Goal: Task Accomplishment & Management: Use online tool/utility

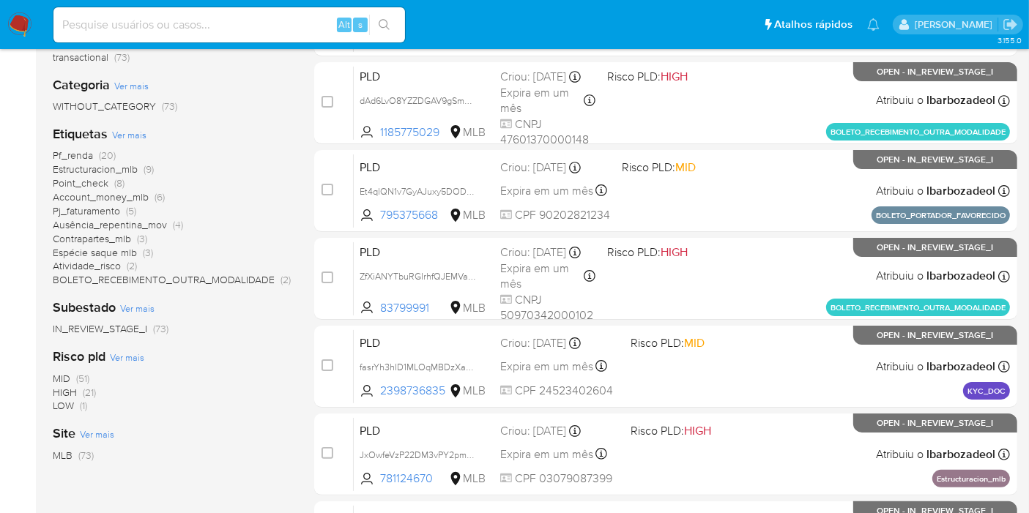
scroll to position [248, 0]
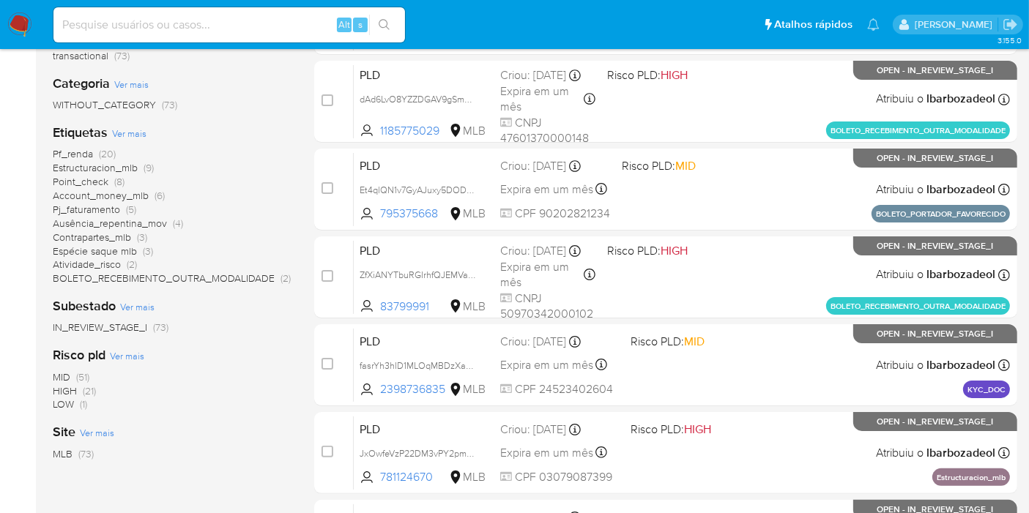
click at [92, 389] on span "(21)" at bounding box center [89, 391] width 13 height 15
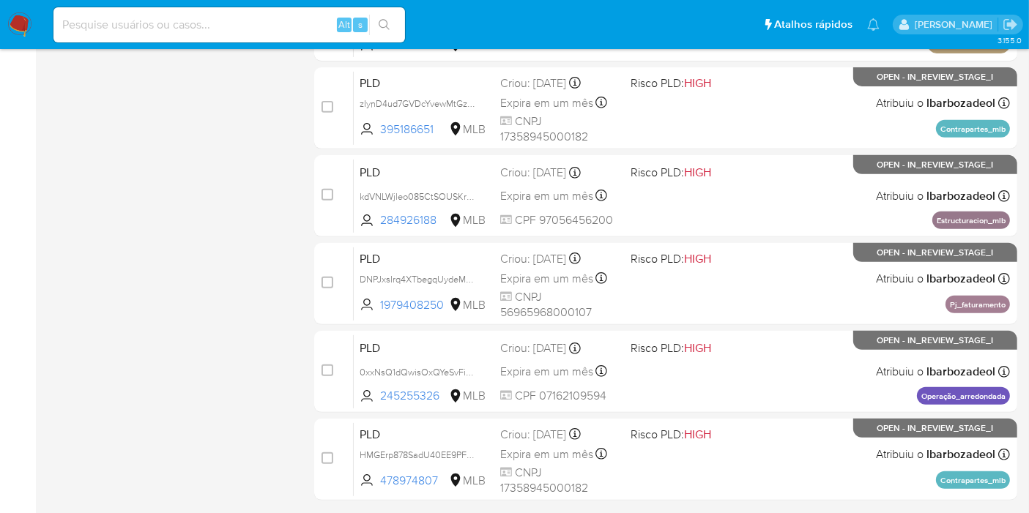
scroll to position [641, 0]
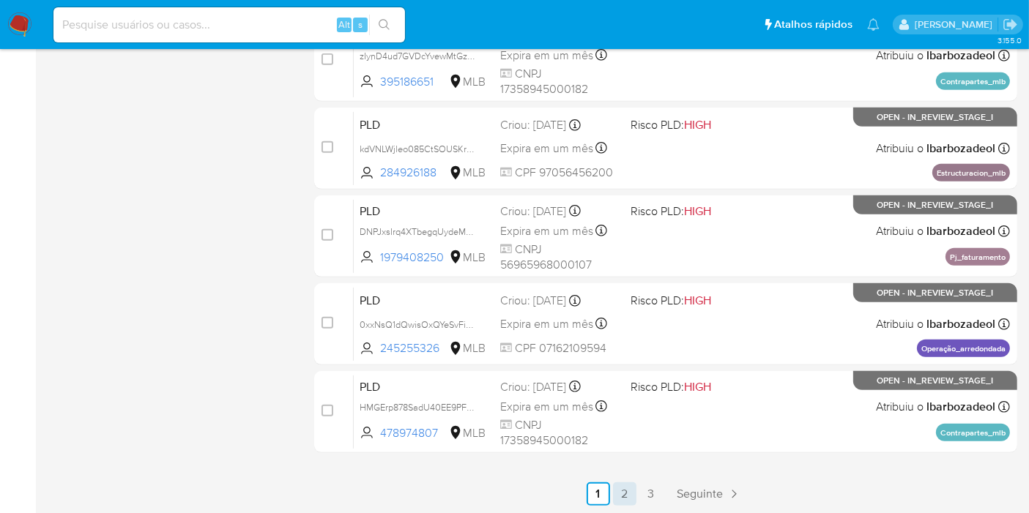
click at [624, 495] on link "2" at bounding box center [624, 493] width 23 height 23
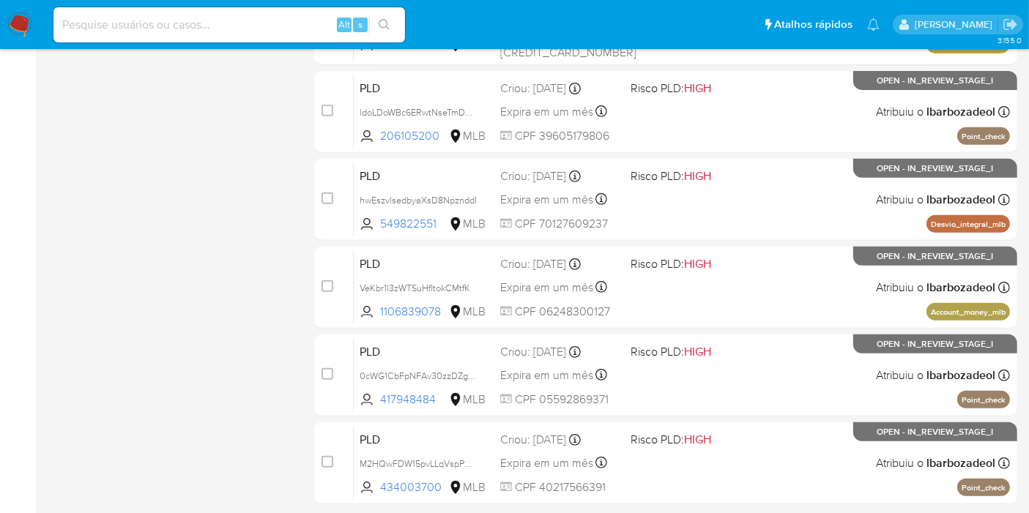
scroll to position [641, 0]
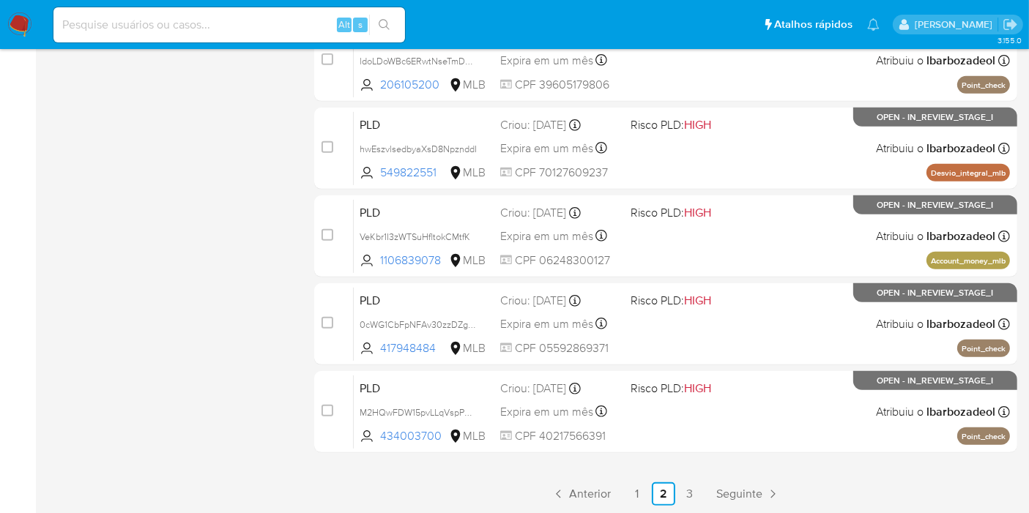
click at [745, 495] on span "Seguinte" at bounding box center [739, 494] width 46 height 12
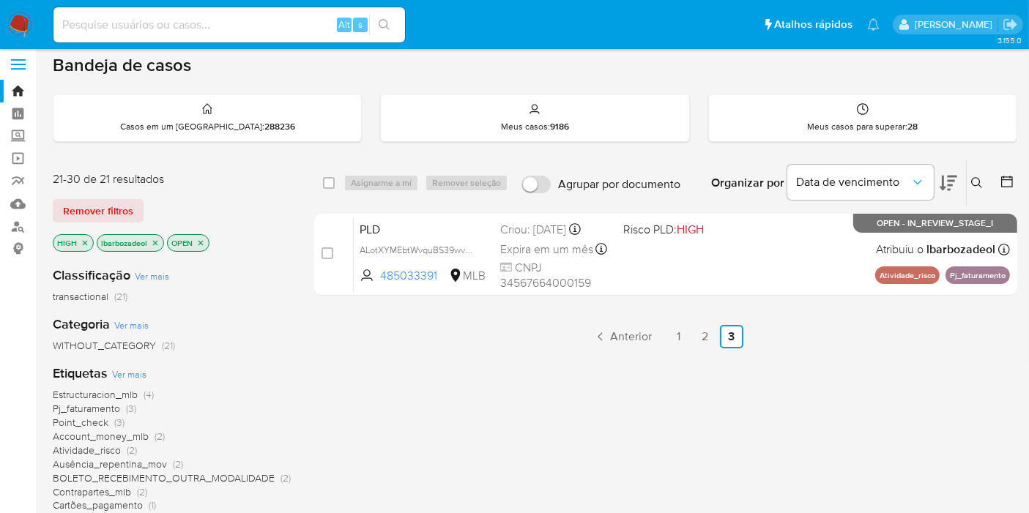
scroll to position [8, 0]
click at [702, 340] on link "2" at bounding box center [704, 335] width 23 height 23
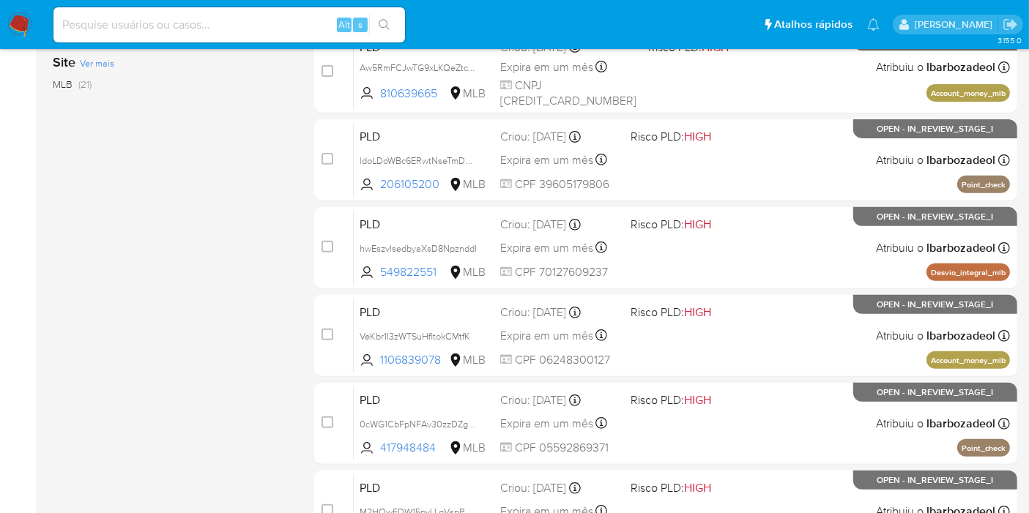
scroll to position [540, 0]
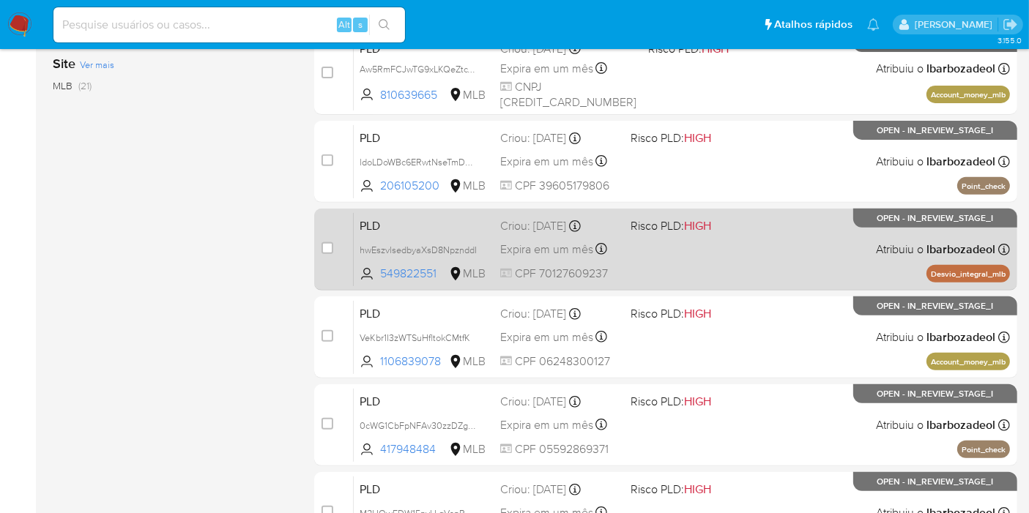
click at [782, 246] on div "PLD hwEszvlsedbyaXsD8NpznddI 549822551 MLB Risco PLD: HIGH Criou: 12/08/2025 Cr…" at bounding box center [682, 249] width 656 height 74
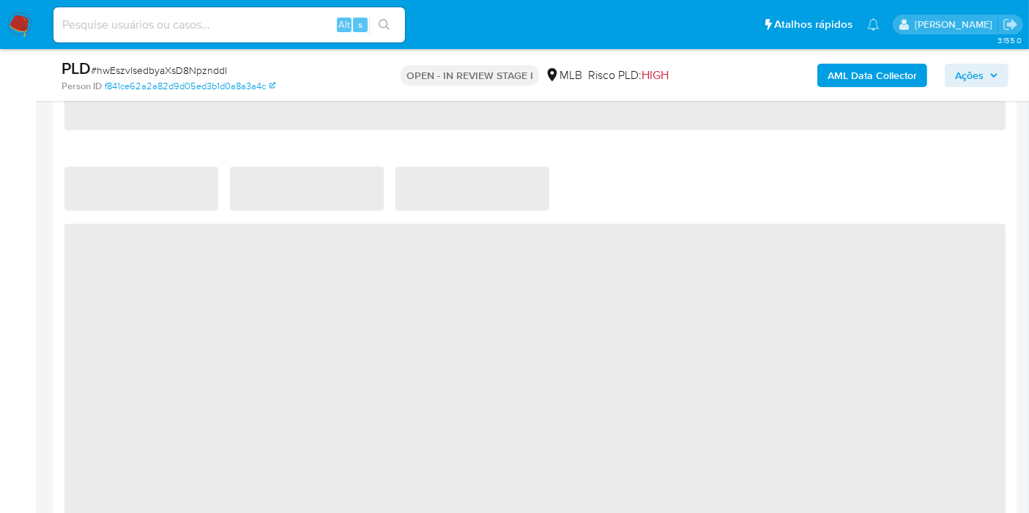
select select "10"
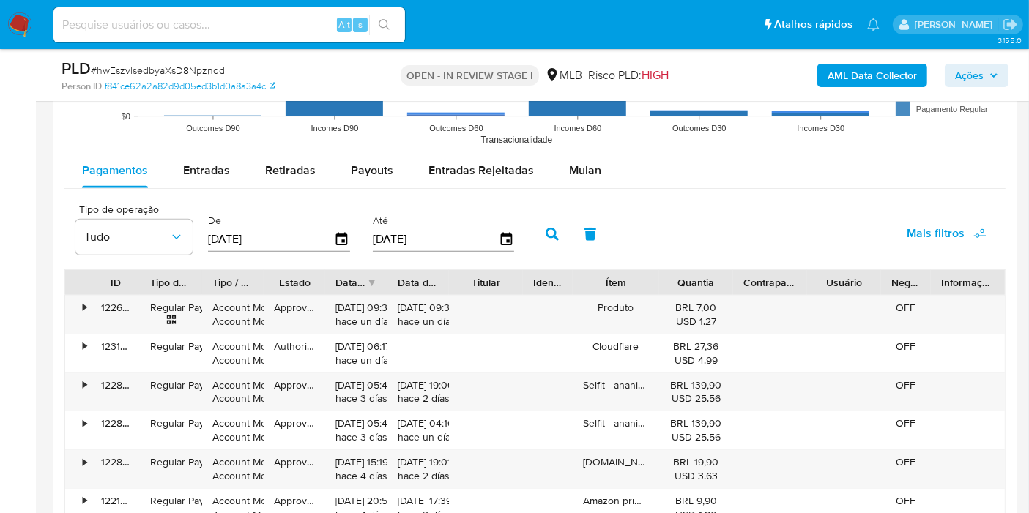
scroll to position [1511, 0]
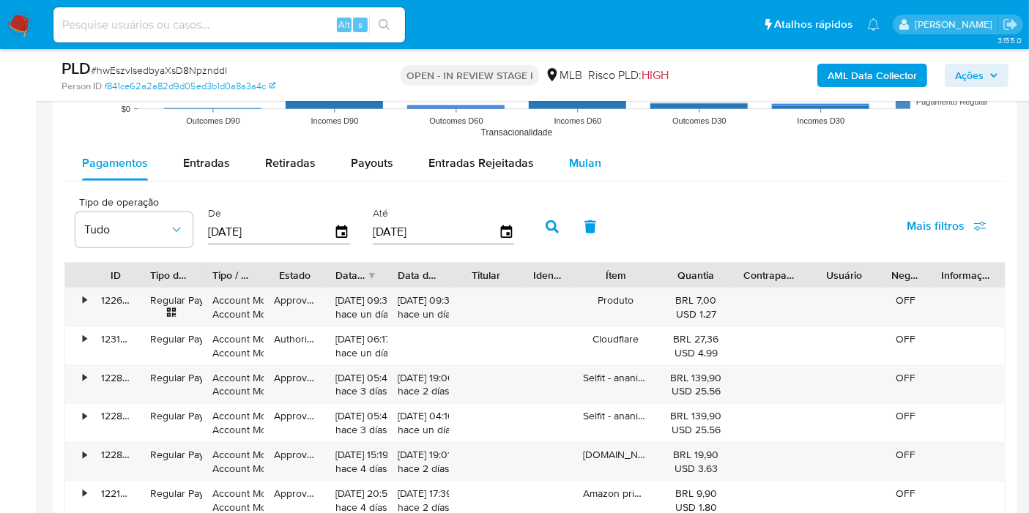
click at [583, 164] on span "Mulan" at bounding box center [585, 162] width 32 height 17
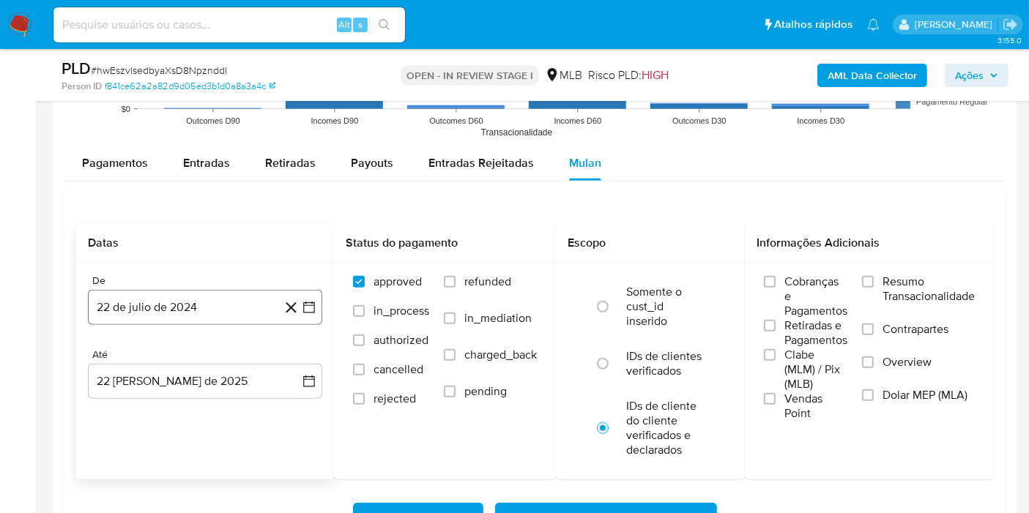
click at [239, 291] on button "22 de julio de 2024" at bounding box center [205, 307] width 234 height 35
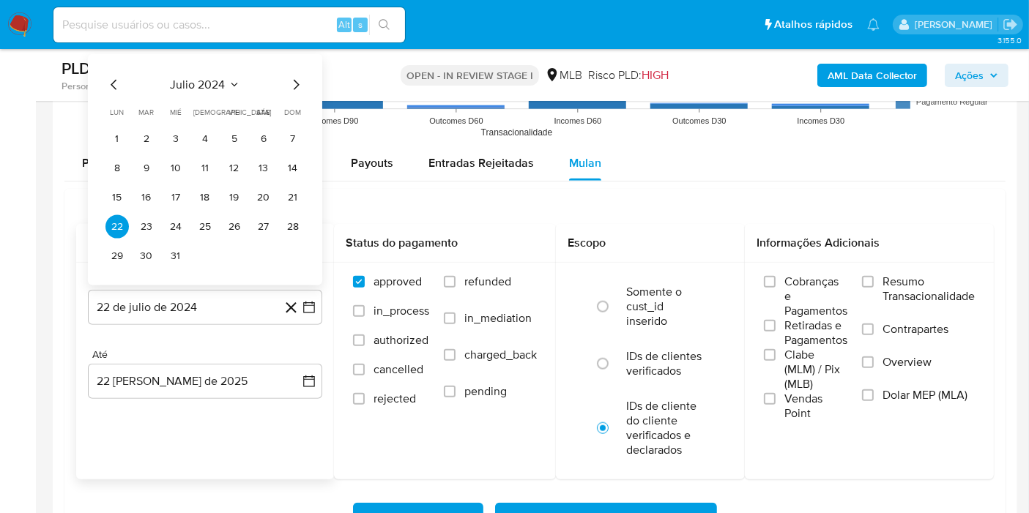
click at [194, 84] on span "julio 2024" at bounding box center [198, 85] width 55 height 15
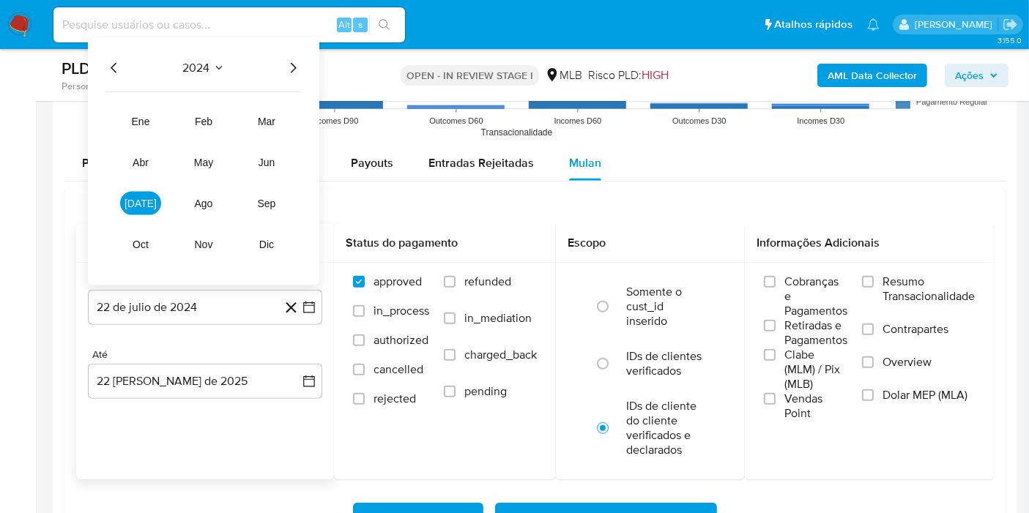
click at [294, 66] on icon "Año siguiente" at bounding box center [293, 68] width 18 height 18
click at [128, 202] on button "jul" at bounding box center [140, 203] width 41 height 23
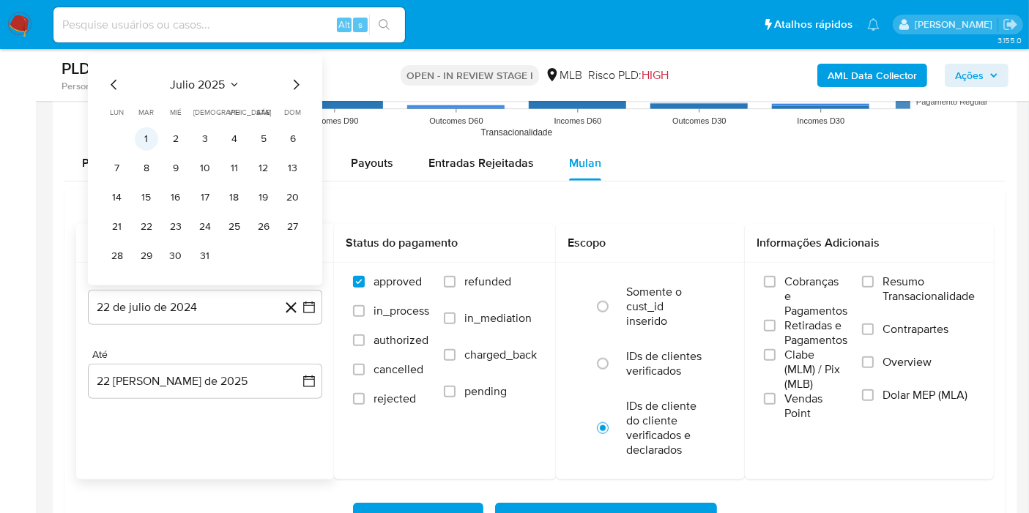
click at [154, 135] on button "1" at bounding box center [146, 138] width 23 height 23
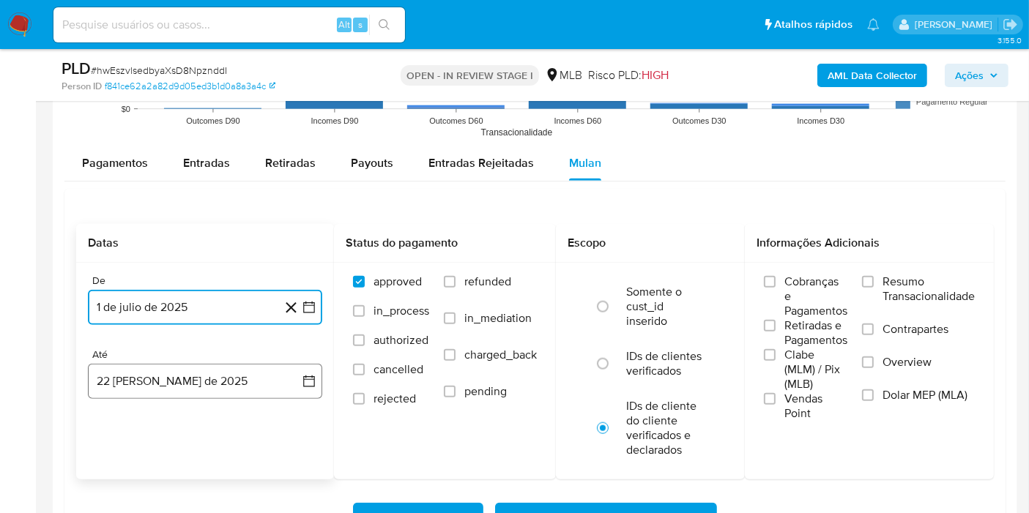
click at [227, 375] on button "22 de agosto de 2025" at bounding box center [205, 381] width 234 height 35
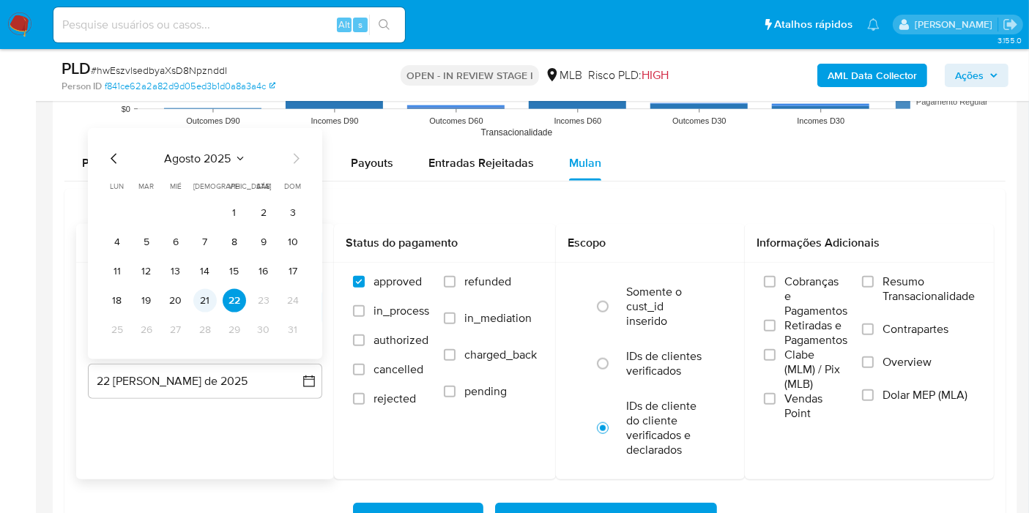
click at [209, 296] on button "21" at bounding box center [204, 300] width 23 height 23
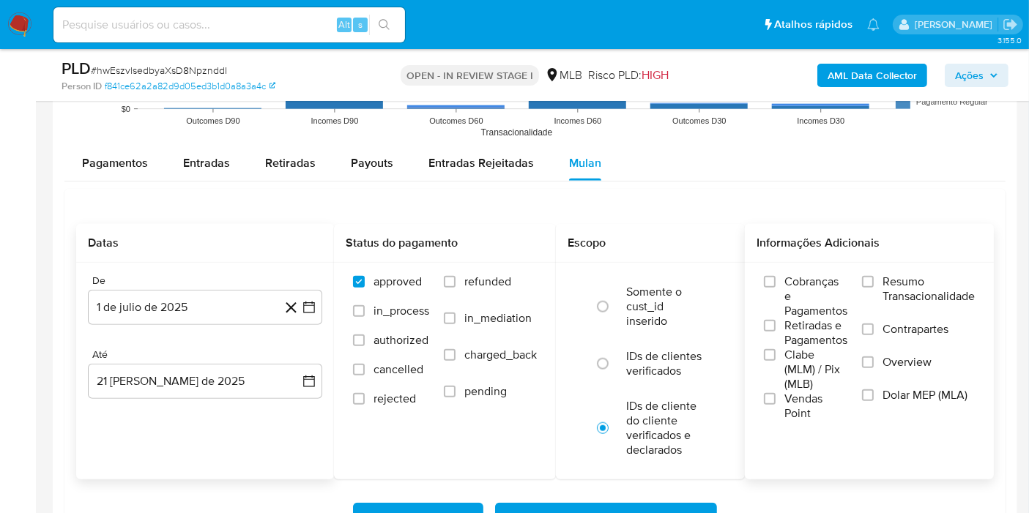
click at [882, 275] on span "Resumo Transacionalidade" at bounding box center [928, 289] width 92 height 29
click at [873, 276] on input "Resumo Transacionalidade" at bounding box center [868, 282] width 12 height 12
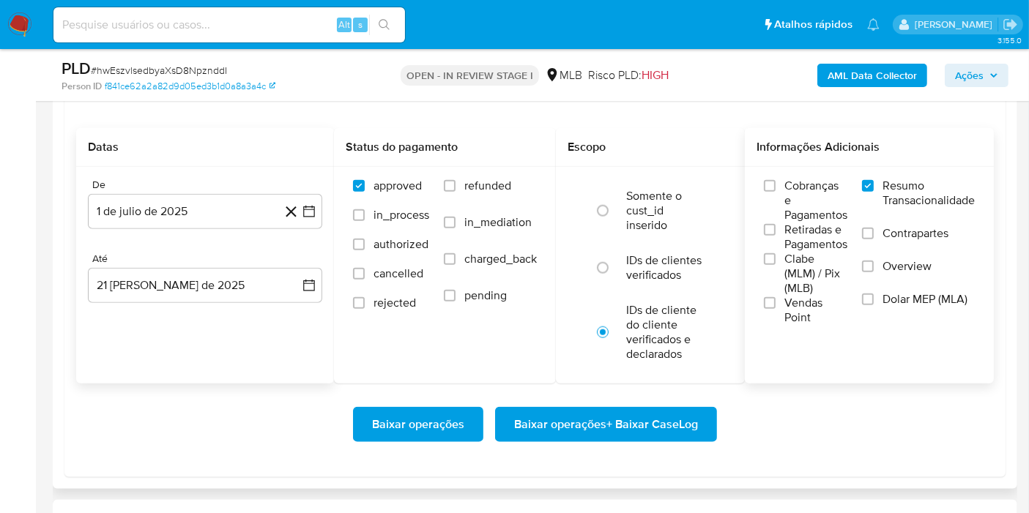
scroll to position [1608, 0]
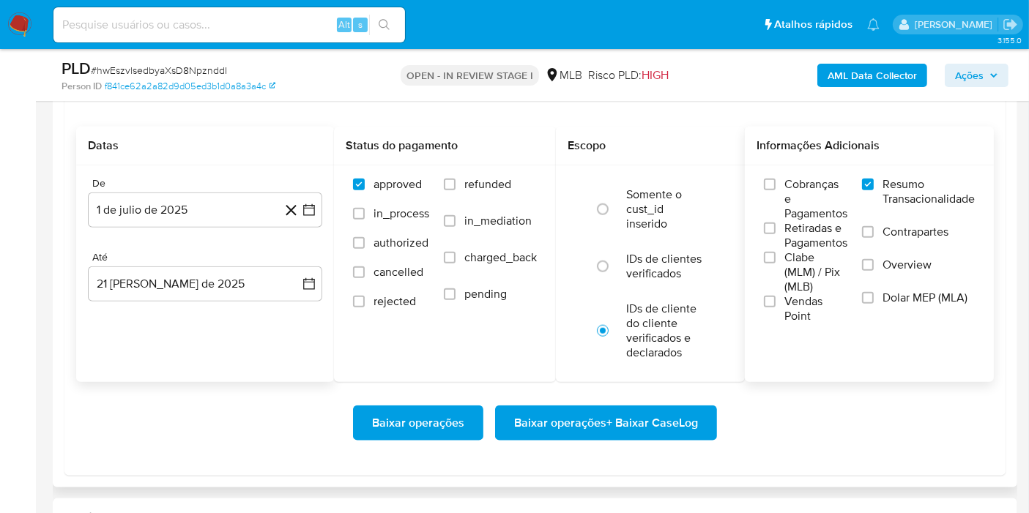
click at [653, 422] on span "Baixar operações + Baixar CaseLog" at bounding box center [606, 423] width 184 height 32
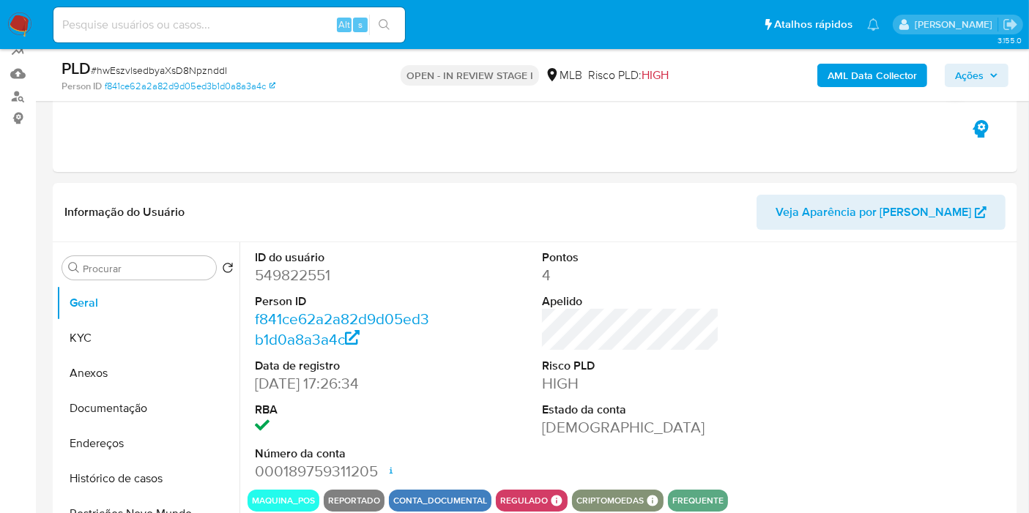
scroll to position [0, 0]
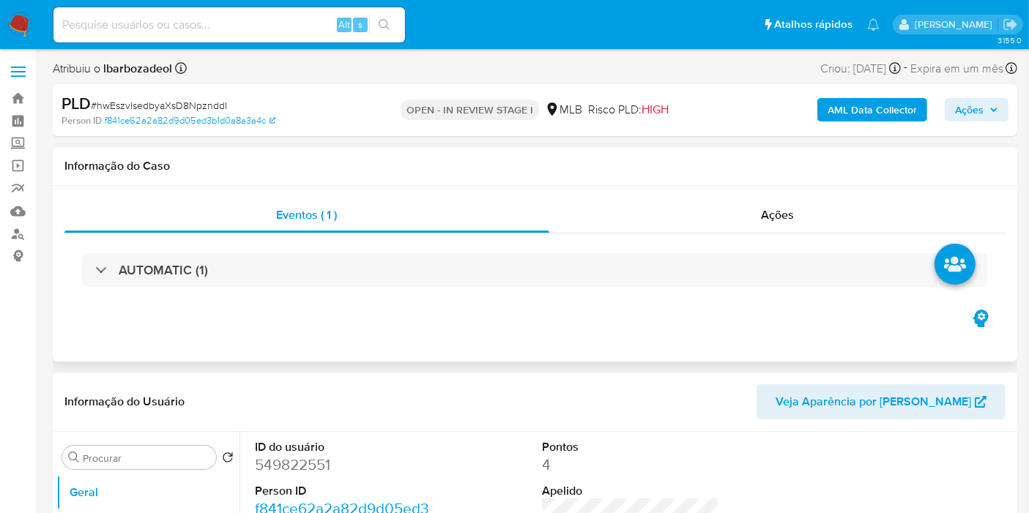
click at [463, 252] on div "AUTOMATIC (1)" at bounding box center [534, 270] width 941 height 73
drag, startPoint x: 465, startPoint y: 258, endPoint x: 484, endPoint y: 244, distance: 23.6
click at [466, 258] on div "AUTOMATIC (1)" at bounding box center [535, 270] width 906 height 34
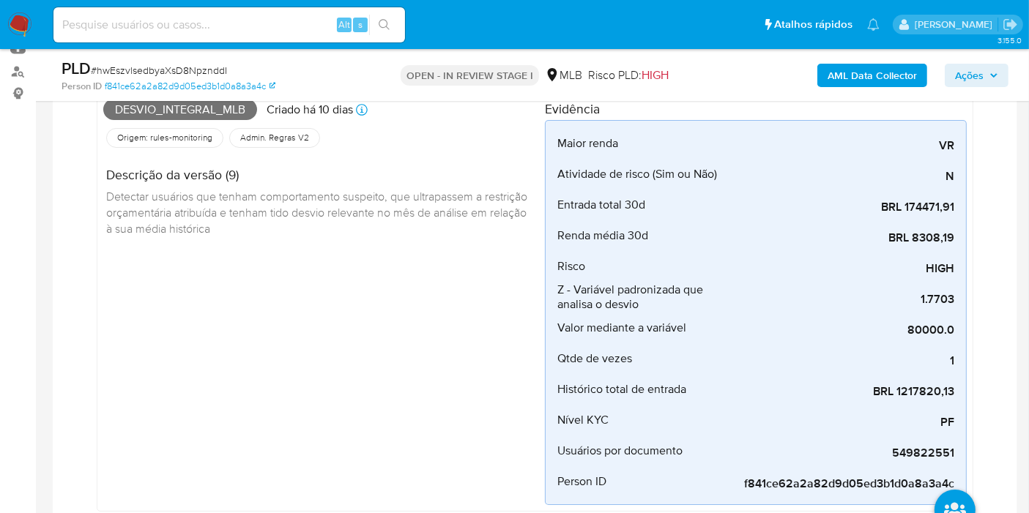
scroll to position [81, 0]
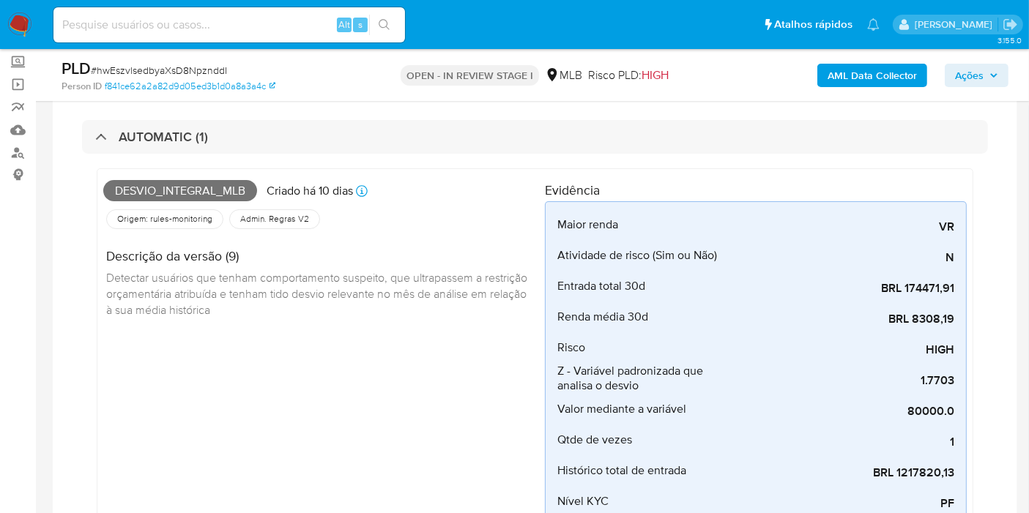
click at [236, 189] on span "Desvio_integral_mlb" at bounding box center [180, 191] width 154 height 22
copy span "Desvio_integral_mlb"
click at [990, 85] on span "Ações" at bounding box center [976, 75] width 43 height 20
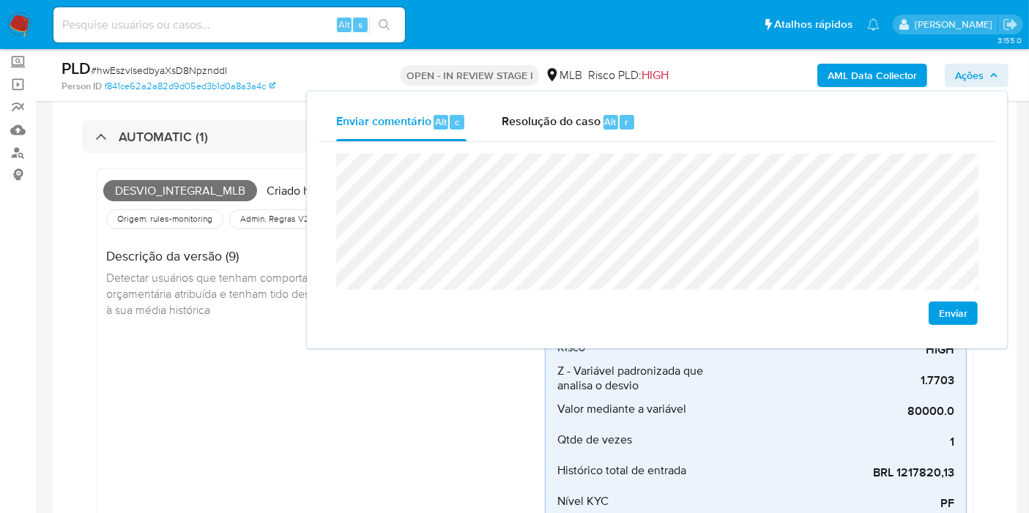
drag, startPoint x: 117, startPoint y: 282, endPoint x: 193, endPoint y: 282, distance: 76.1
click at [117, 282] on span "Detectar usuários que tenham comportamento suspeito, que ultrapassem a restriçã…" at bounding box center [318, 293] width 424 height 48
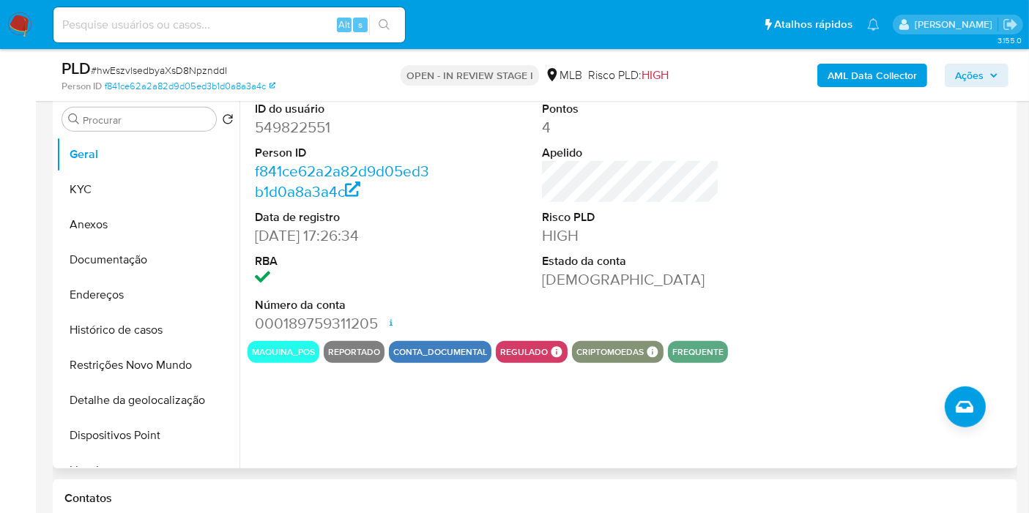
scroll to position [732, 0]
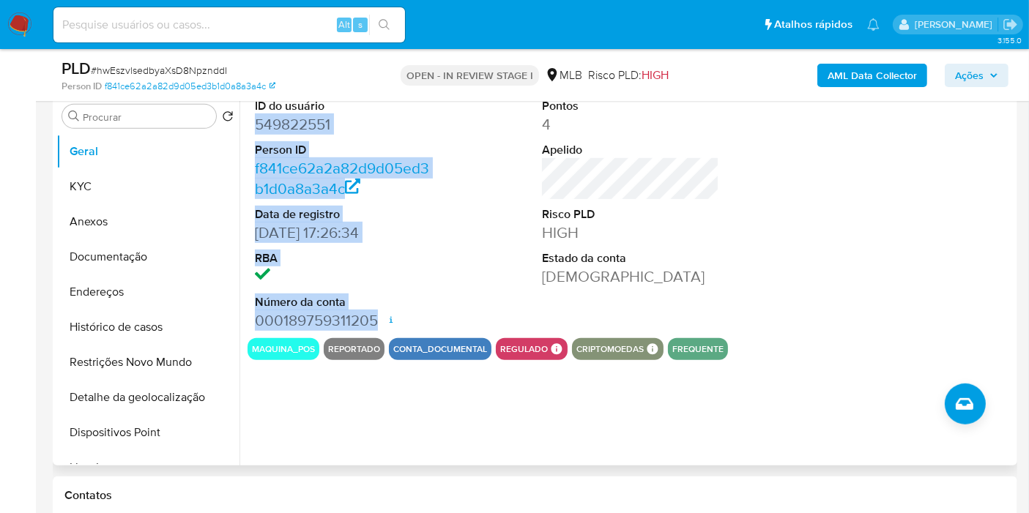
drag, startPoint x: 257, startPoint y: 122, endPoint x: 374, endPoint y: 320, distance: 230.4
click at [374, 320] on dl "ID do usuário 549822551 Person ID f841ce62a2a82d9d05ed3b1d0a8a3a4c Data de regi…" at bounding box center [343, 214] width 177 height 233
copy dl "549822551 Person ID f841ce62a2a82d9d05ed3b1d0a8a3a4c Data de registro 20/04/202…"
click at [990, 71] on icon "button" at bounding box center [993, 75] width 9 height 9
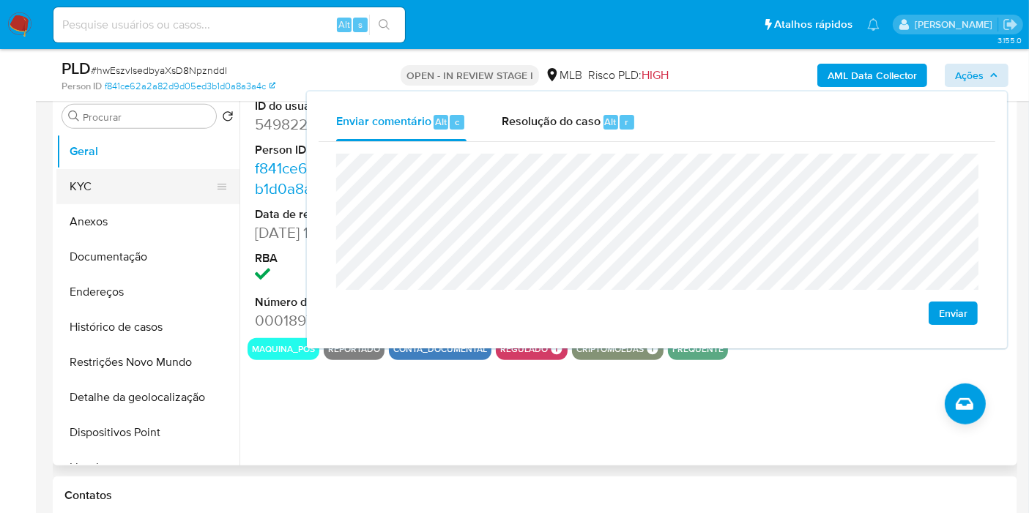
click at [133, 183] on button "KYC" at bounding box center [141, 186] width 171 height 35
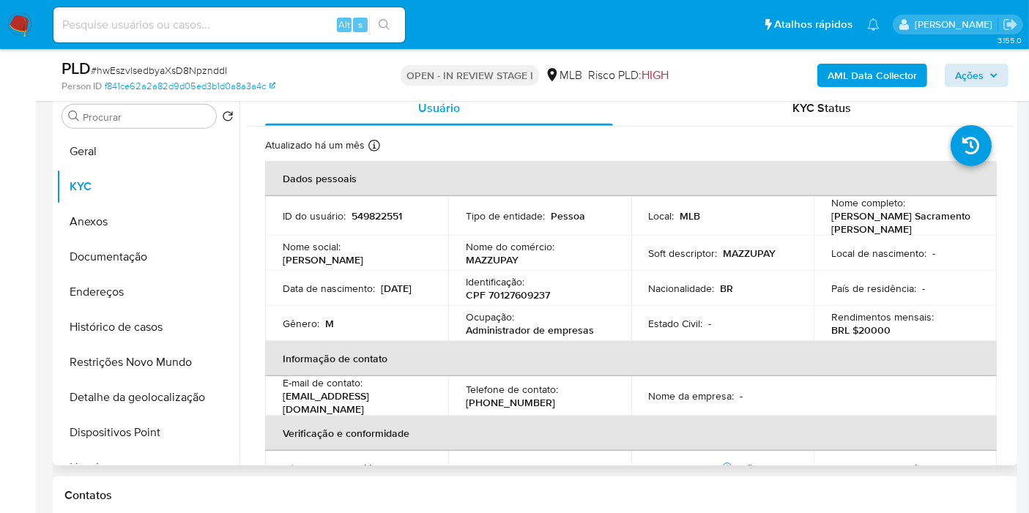
click at [518, 296] on p "CPF 70127609237" at bounding box center [508, 294] width 84 height 13
copy p "70127609237"
click at [975, 75] on span "Ações" at bounding box center [969, 75] width 29 height 23
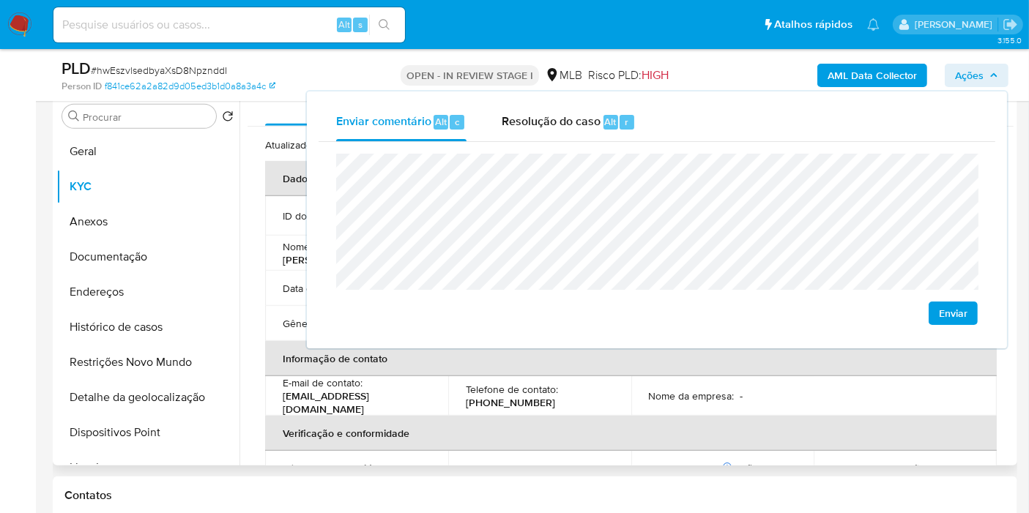
click at [542, 383] on p "Telefone de contato :" at bounding box center [512, 389] width 92 height 13
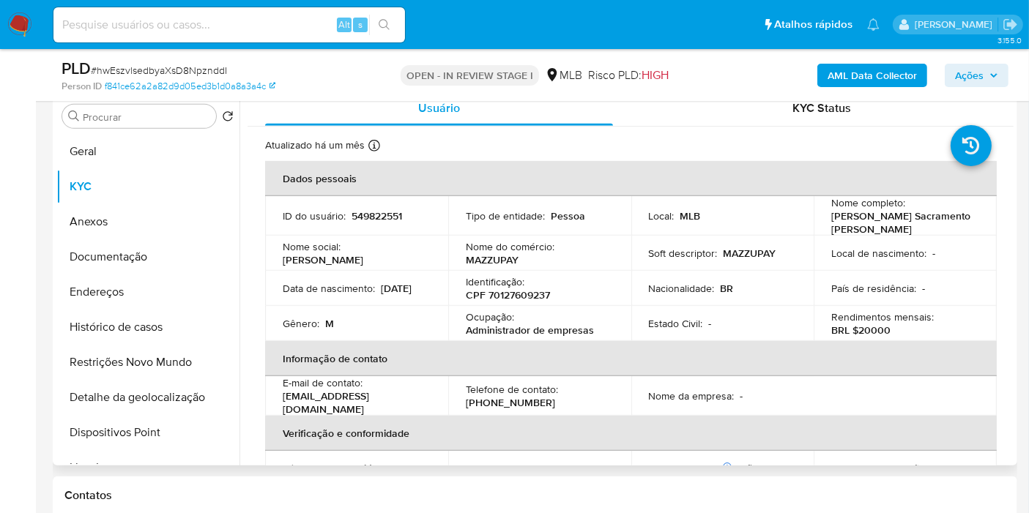
click at [494, 327] on p "Administrador de empresas" at bounding box center [530, 330] width 128 height 13
drag, startPoint x: 464, startPoint y: 329, endPoint x: 612, endPoint y: 326, distance: 147.9
click at [589, 326] on p "Administrador de empresas" at bounding box center [530, 330] width 128 height 13
copy p "Administrador de empresas"
click at [953, 83] on button "Ações" at bounding box center [976, 75] width 64 height 23
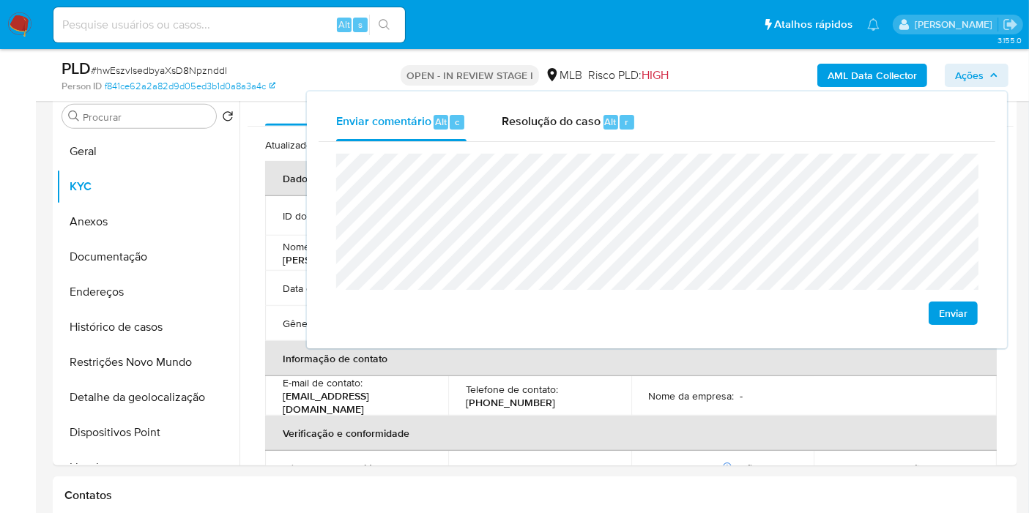
click at [0, 0] on lt-span "econômica" at bounding box center [0, 0] width 0 height 0
click at [523, 407] on td "Telefone de contato : (91) 985126991" at bounding box center [539, 396] width 183 height 40
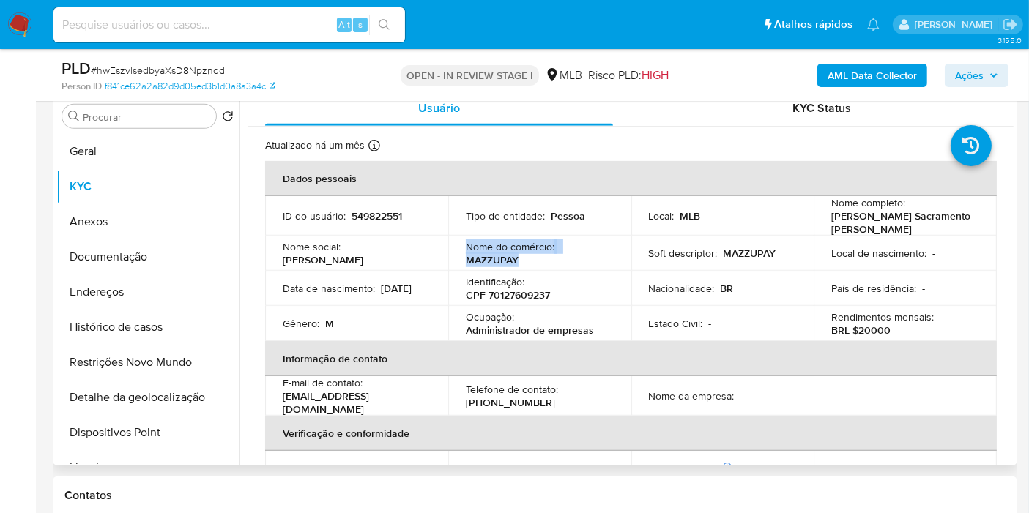
drag, startPoint x: 521, startPoint y: 258, endPoint x: 465, endPoint y: 247, distance: 56.7
click at [466, 247] on div "Nome do comércio : MAZZUPAY" at bounding box center [540, 253] width 148 height 26
copy div "Nome do comércio : MAZZUPAY"
click at [974, 73] on span "Ações" at bounding box center [969, 75] width 29 height 23
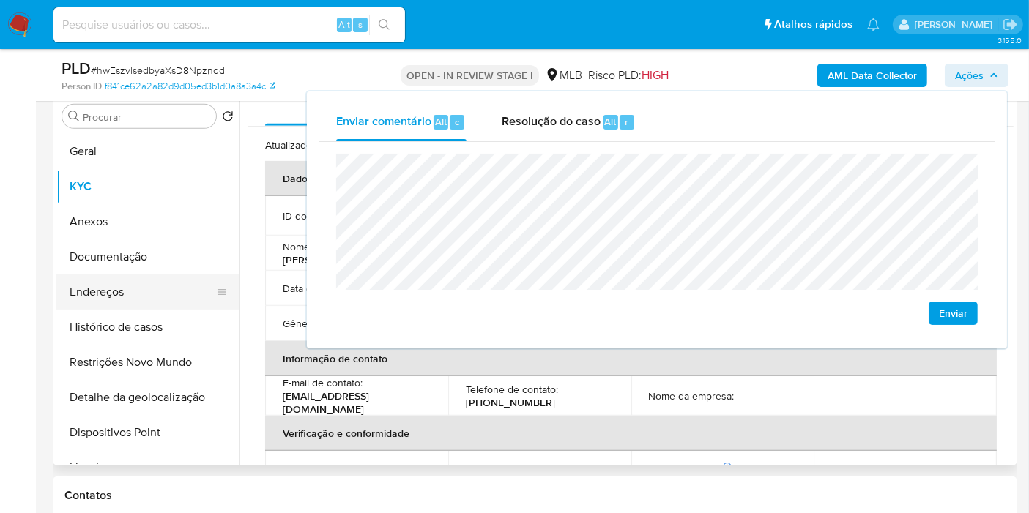
click at [203, 286] on button "Endereços" at bounding box center [141, 292] width 171 height 35
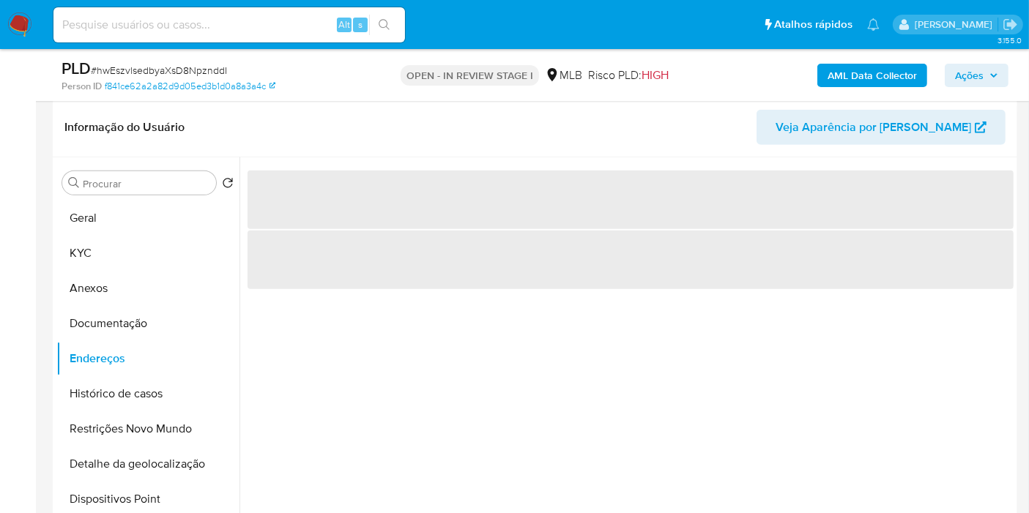
scroll to position [650, 0]
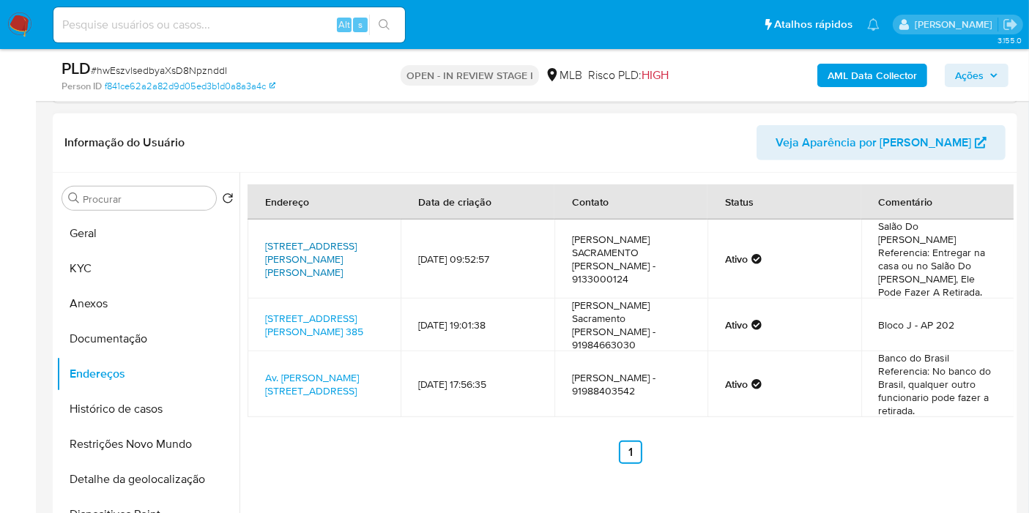
click at [294, 249] on link "Avenida Santos Dumont 102, Baião, Pará, 68465000, Brasil 102" at bounding box center [311, 259] width 92 height 41
click at [316, 311] on link "Avenida Governador Hélio Da Mota Gueiros 385, Ananindeua, Pará, 67120370, Brasi…" at bounding box center [314, 325] width 98 height 28
click at [311, 370] on link "Av. Levindo Rocha 125, Baião, Pará, 68465000, Brasil 125" at bounding box center [312, 384] width 94 height 28
click at [182, 347] on button "Documentação" at bounding box center [141, 338] width 171 height 35
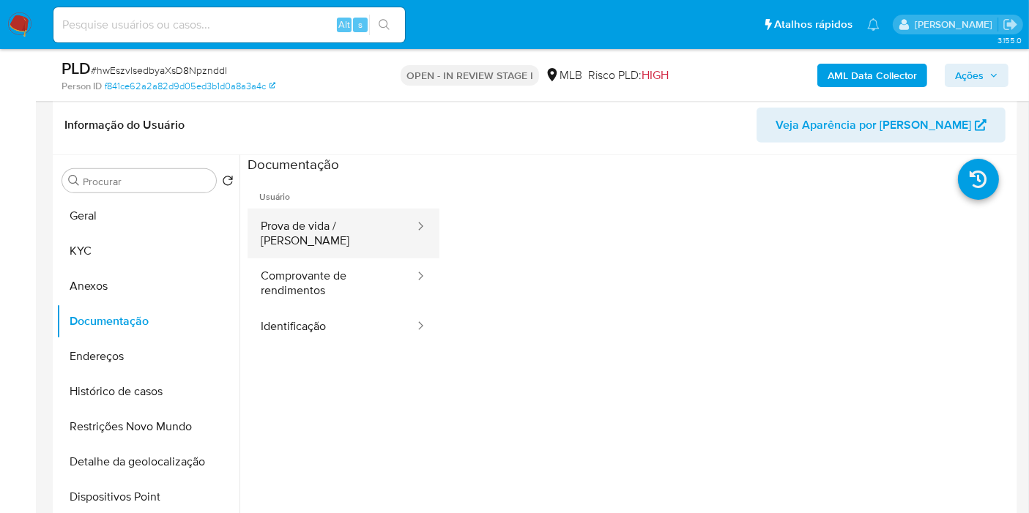
click at [354, 227] on button "Prova de vida / Selfie" at bounding box center [331, 234] width 168 height 50
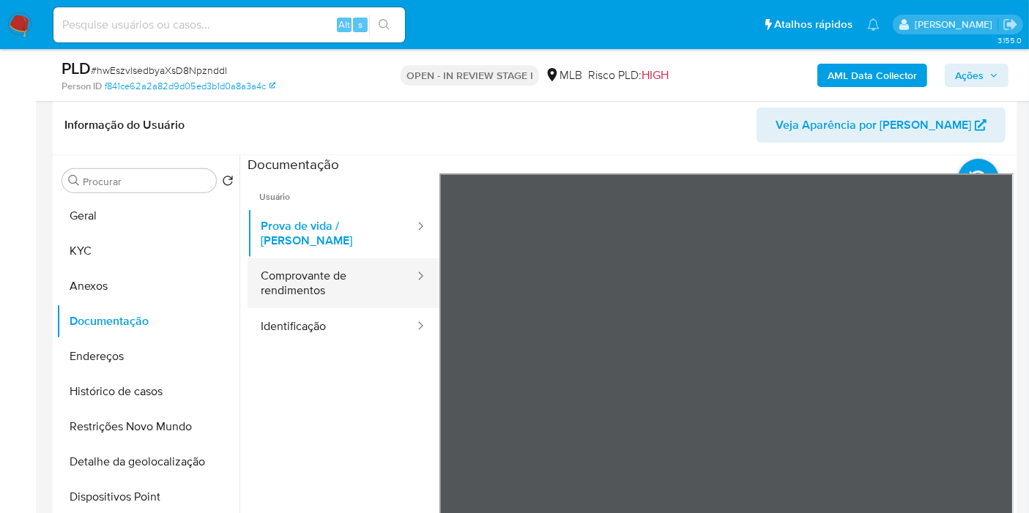
click at [404, 269] on div at bounding box center [415, 277] width 23 height 17
click at [340, 266] on button "Comprovante de rendimentos" at bounding box center [331, 283] width 168 height 50
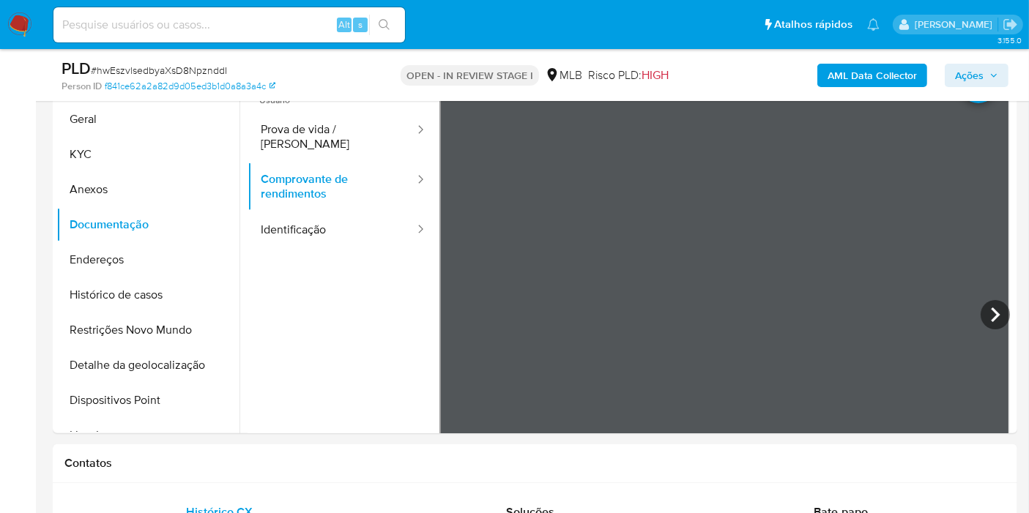
scroll to position [682, 0]
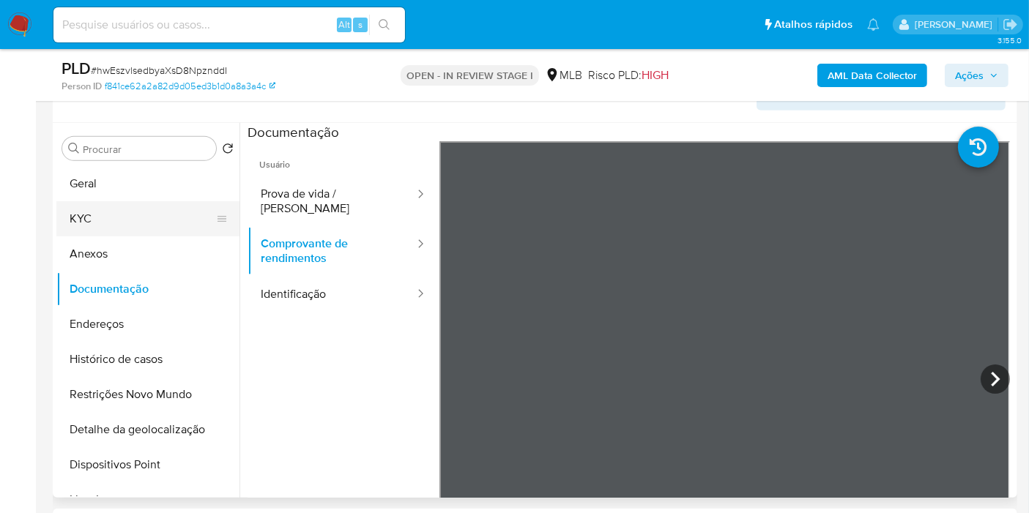
click at [139, 218] on button "KYC" at bounding box center [141, 218] width 171 height 35
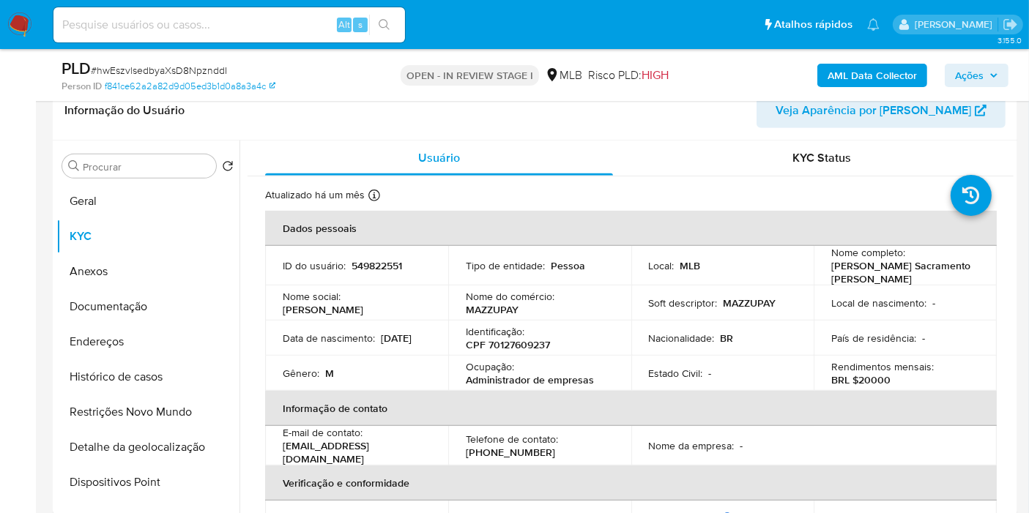
click at [993, 74] on icon "button" at bounding box center [993, 75] width 9 height 9
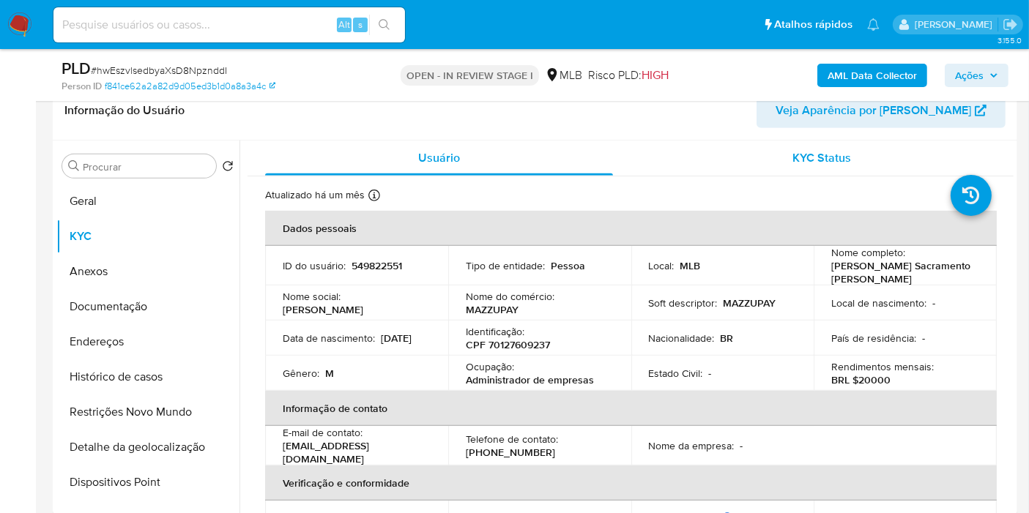
click at [649, 165] on div "KYC Status" at bounding box center [822, 158] width 348 height 35
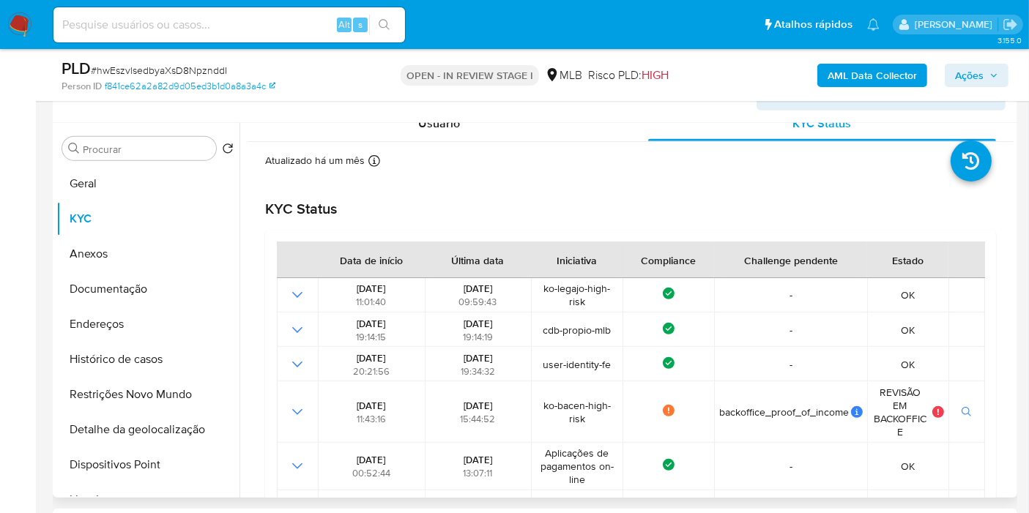
scroll to position [0, 0]
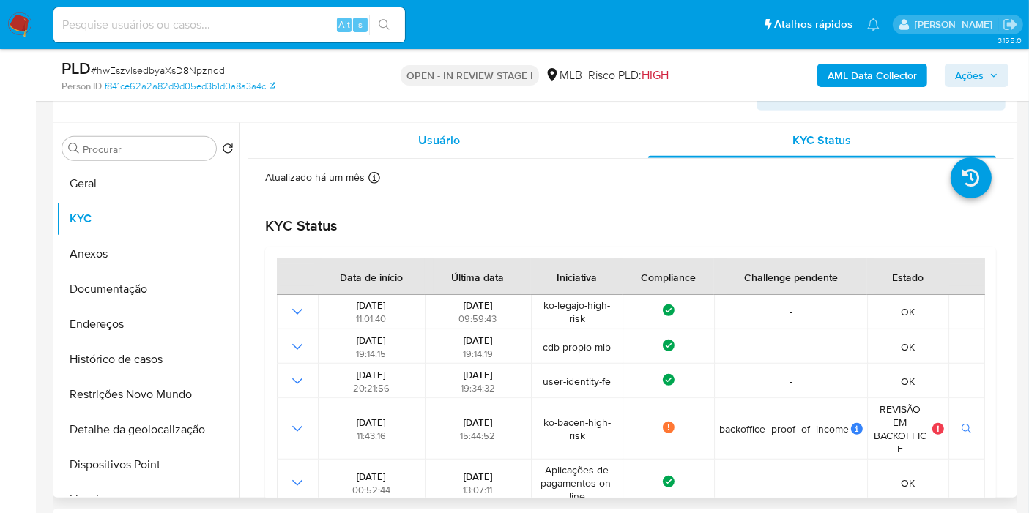
click at [436, 145] on span "Usuário" at bounding box center [439, 140] width 42 height 17
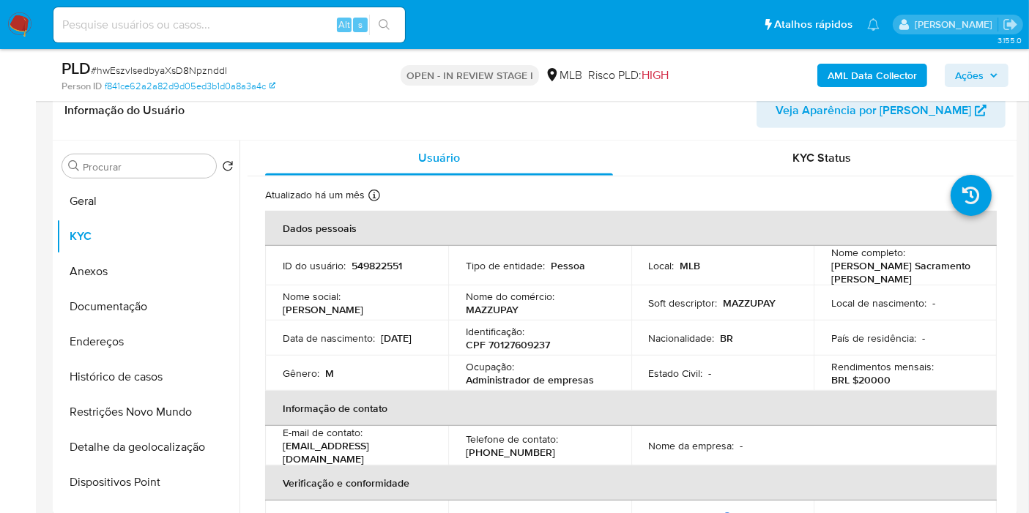
click at [980, 86] on span "Ações" at bounding box center [969, 75] width 29 height 23
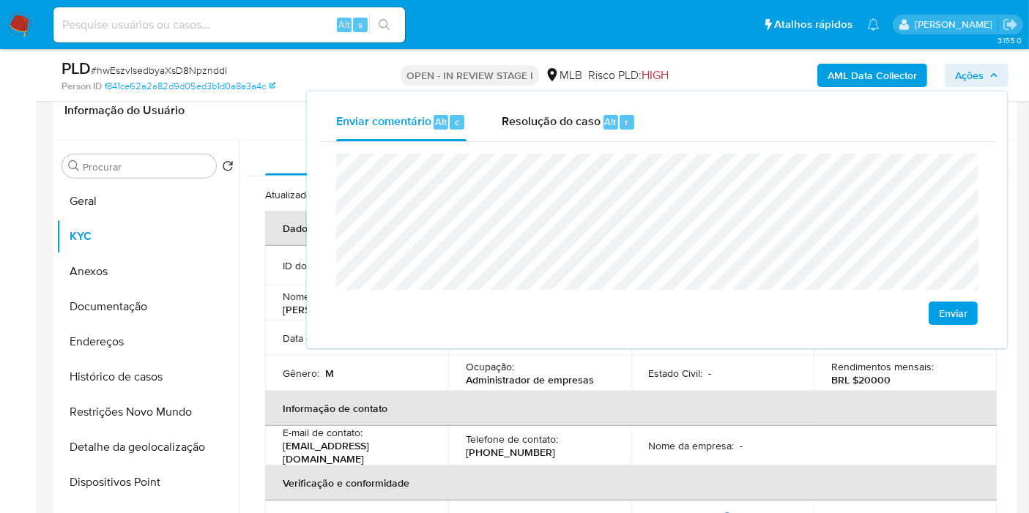
click at [730, 373] on div "Estado Civil : -" at bounding box center [723, 373] width 148 height 13
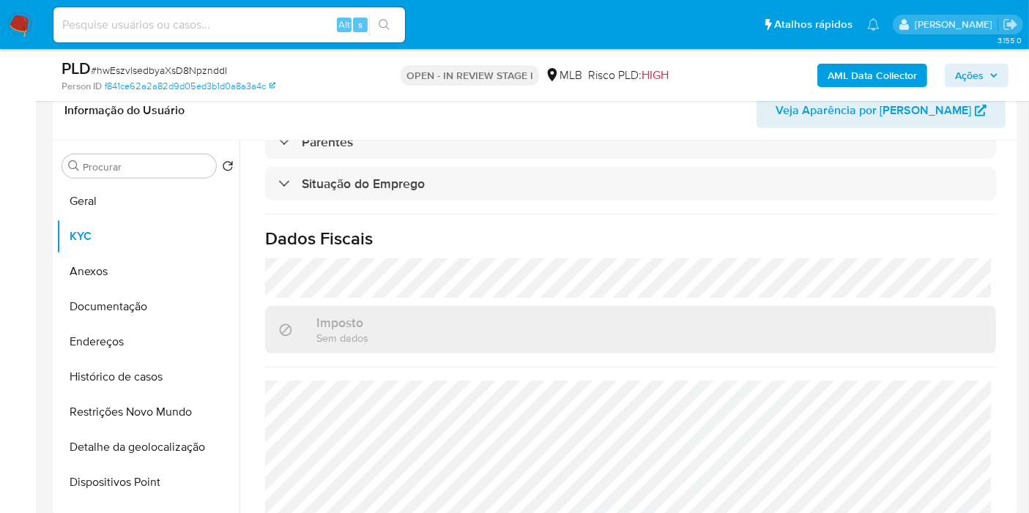
scroll to position [669, 0]
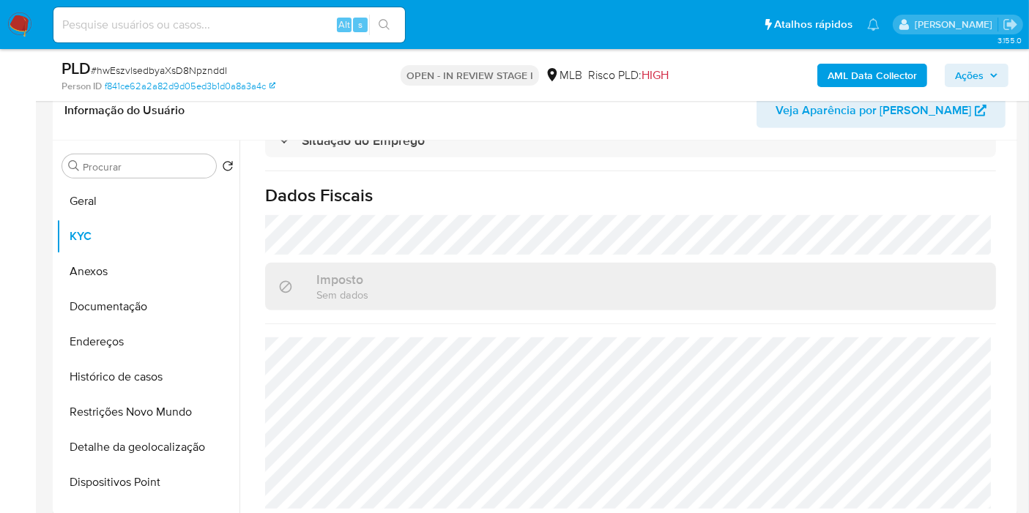
click at [952, 69] on button "Ações" at bounding box center [976, 75] width 64 height 23
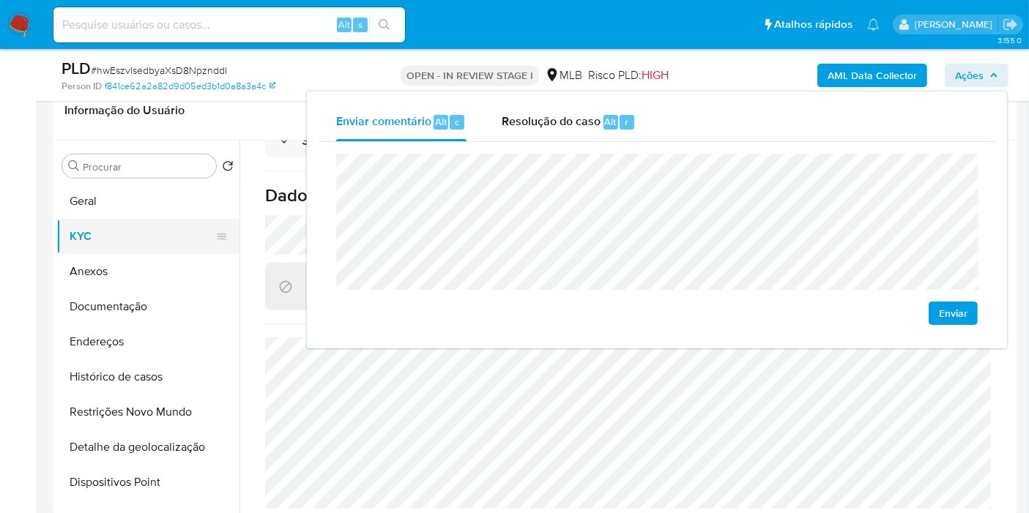
click at [154, 201] on button "Geral" at bounding box center [147, 201] width 183 height 35
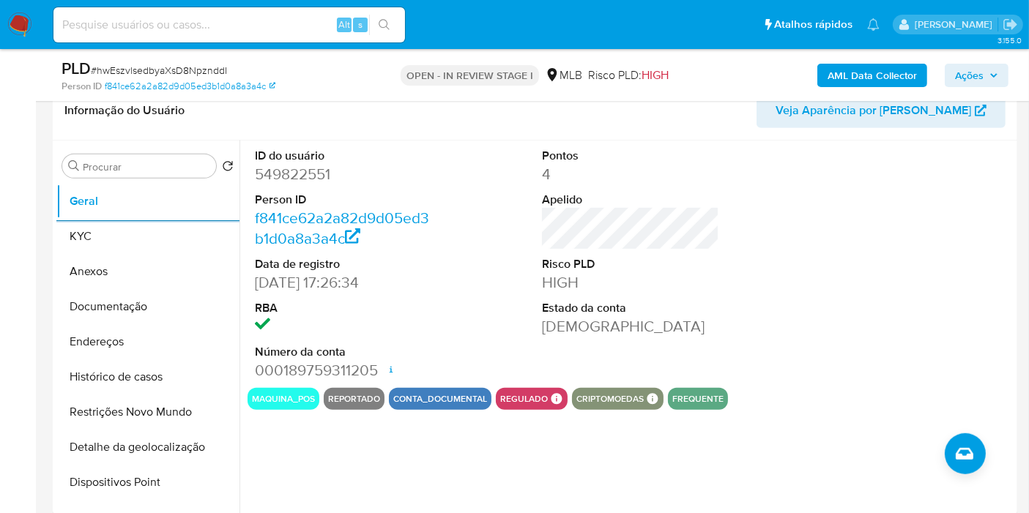
scroll to position [764, 0]
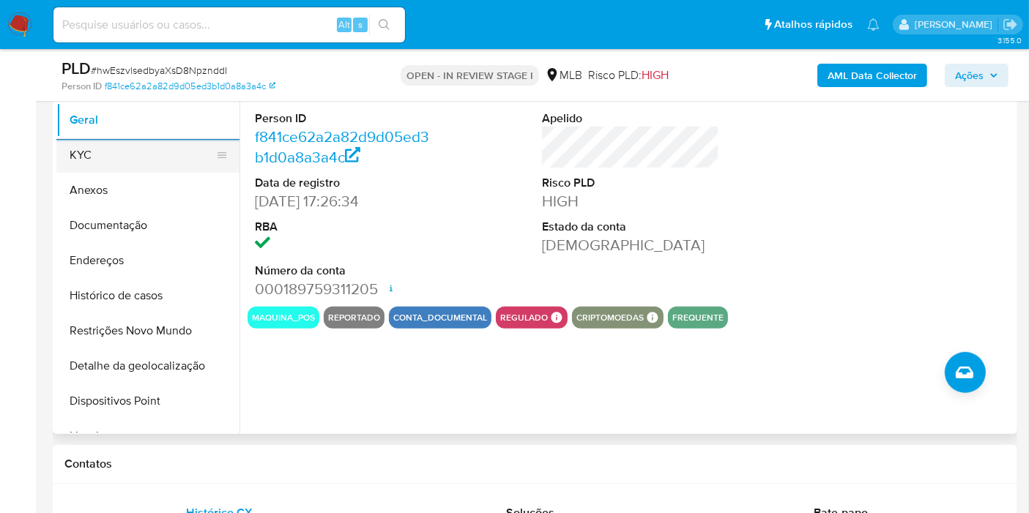
click at [182, 158] on button "KYC" at bounding box center [141, 155] width 171 height 35
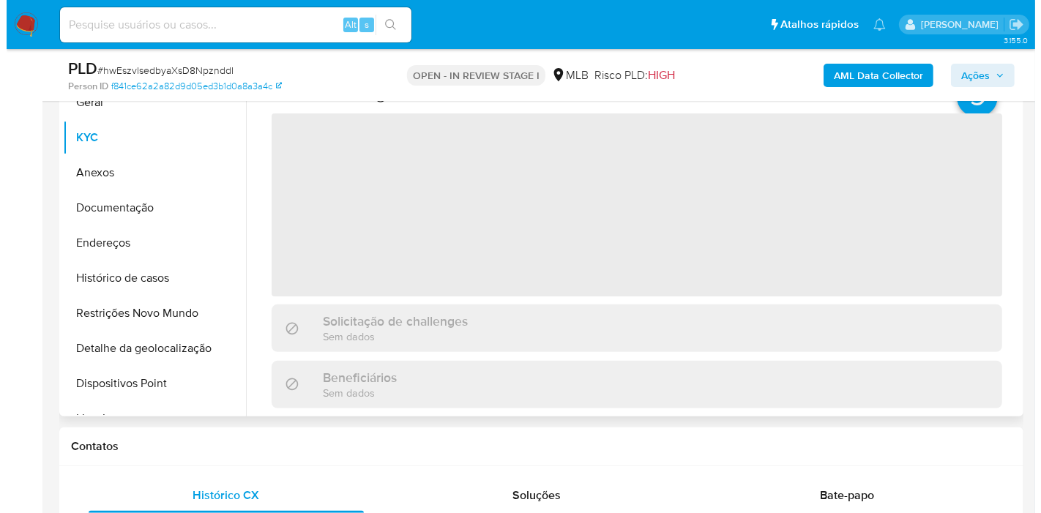
scroll to position [682, 0]
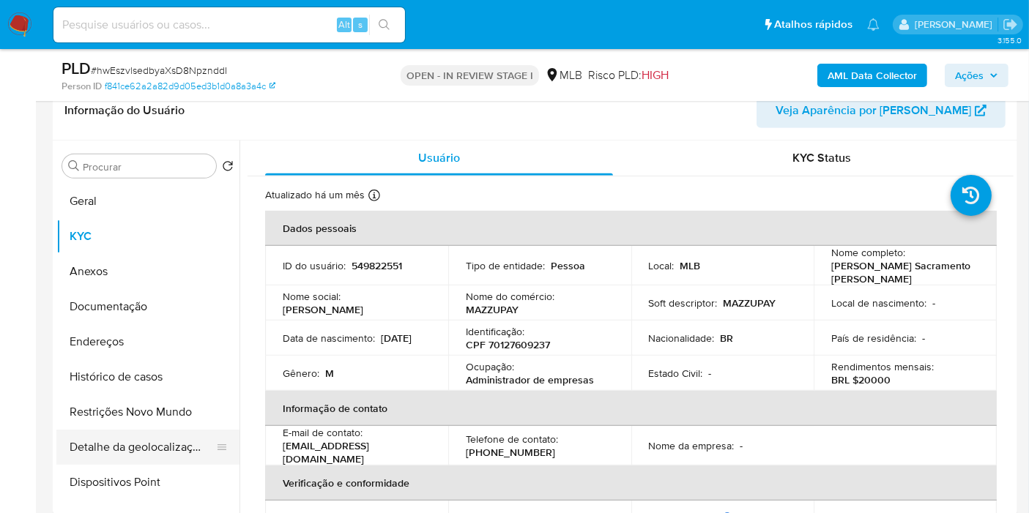
click at [146, 455] on button "Detalhe da geolocalização" at bounding box center [141, 447] width 171 height 35
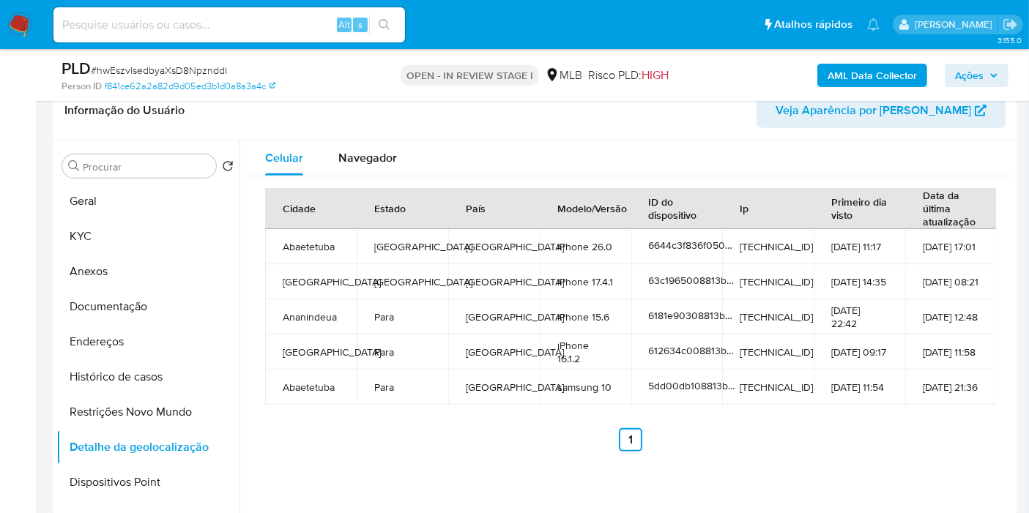
click at [387, 279] on td "Rio de Janeiro" at bounding box center [403, 281] width 92 height 35
click at [178, 222] on button "KYC" at bounding box center [141, 236] width 171 height 35
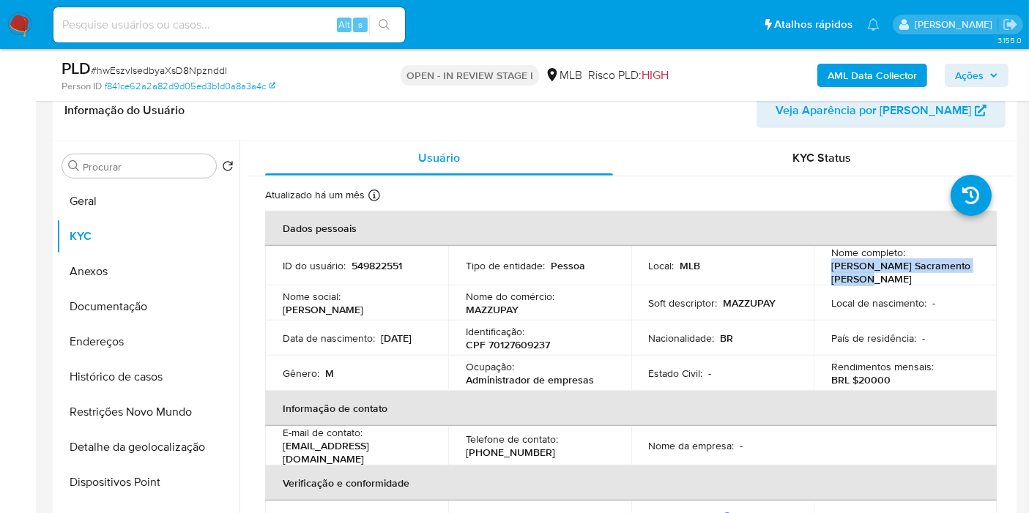
drag, startPoint x: 831, startPoint y: 266, endPoint x: 870, endPoint y: 275, distance: 40.0
click at [870, 275] on td "Nome completo : Tony Anderson Sacramento Barbosa" at bounding box center [904, 266] width 183 height 40
click at [162, 367] on button "Histórico de casos" at bounding box center [141, 376] width 171 height 35
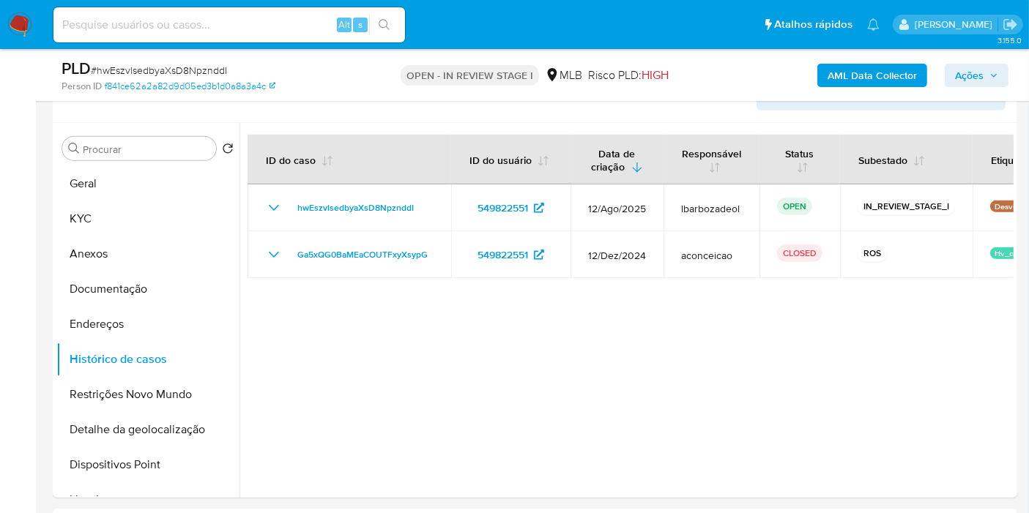
click at [972, 79] on span "Ações" at bounding box center [969, 75] width 29 height 23
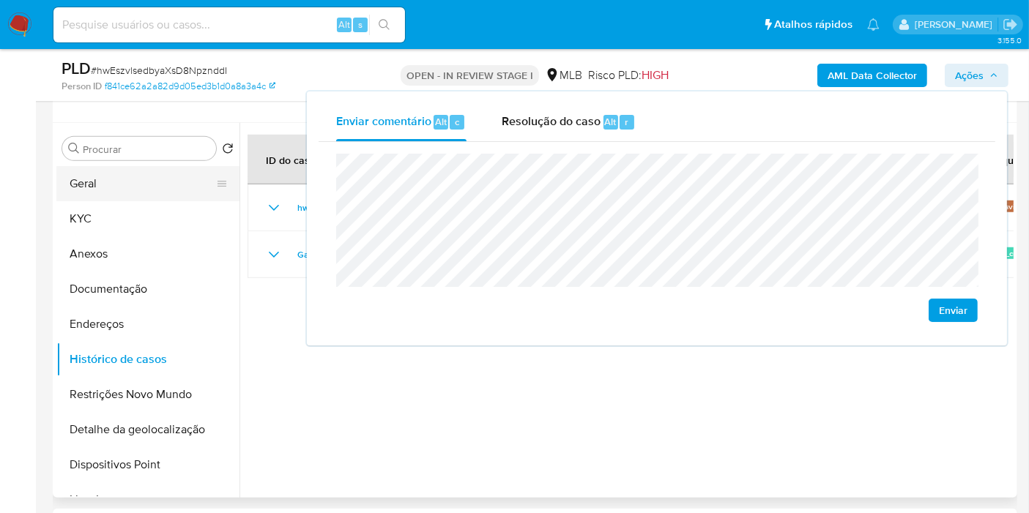
click at [101, 184] on button "Geral" at bounding box center [141, 183] width 171 height 35
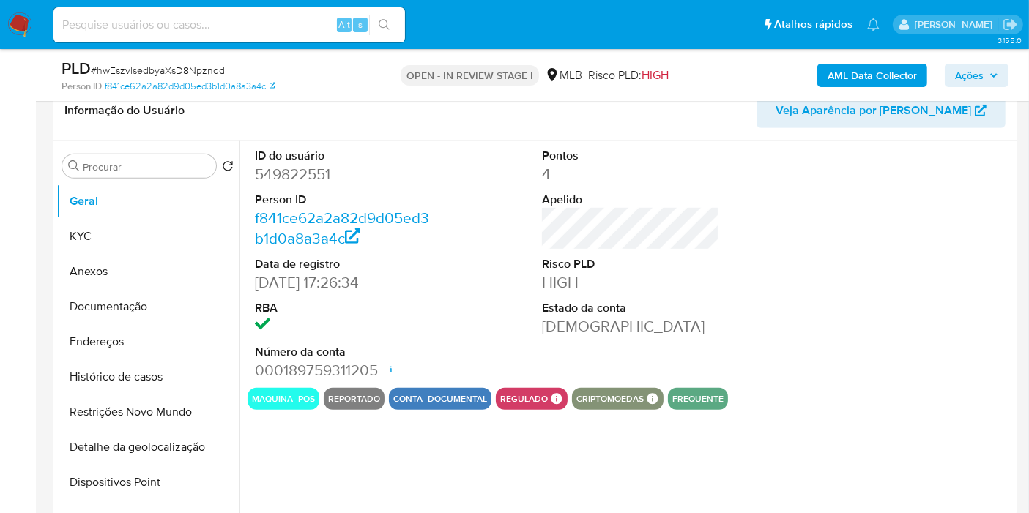
click at [691, 296] on dl "Pontos 4 Apelido Risco PLD HIGH Estado da conta Ativa" at bounding box center [630, 242] width 177 height 189
click at [135, 224] on button "KYC" at bounding box center [141, 236] width 171 height 35
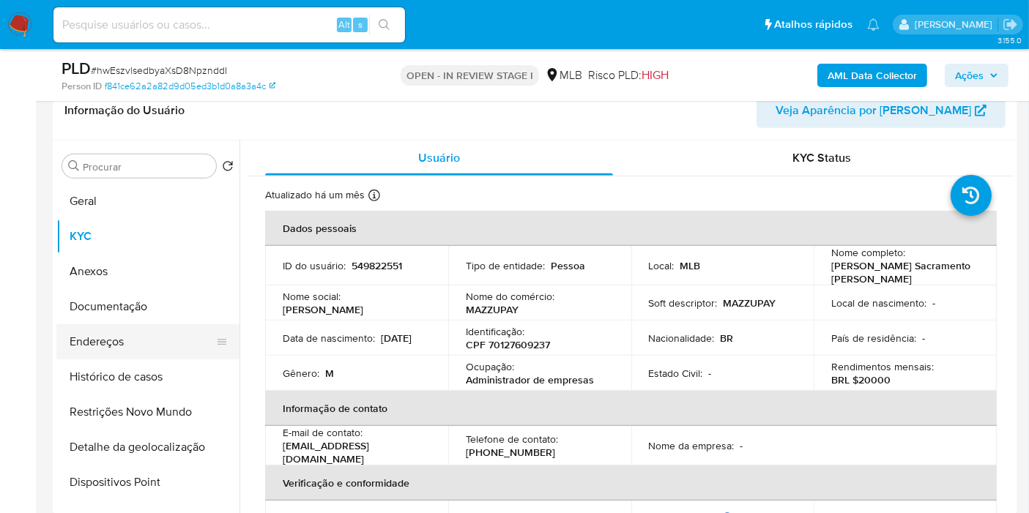
click at [141, 337] on button "Endereços" at bounding box center [141, 341] width 171 height 35
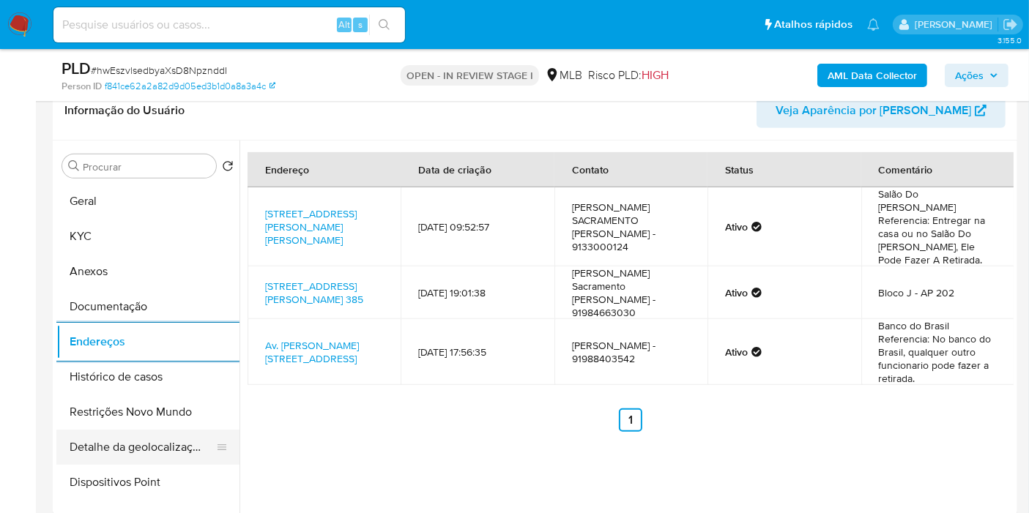
click at [108, 443] on button "Detalhe da geolocalização" at bounding box center [141, 447] width 171 height 35
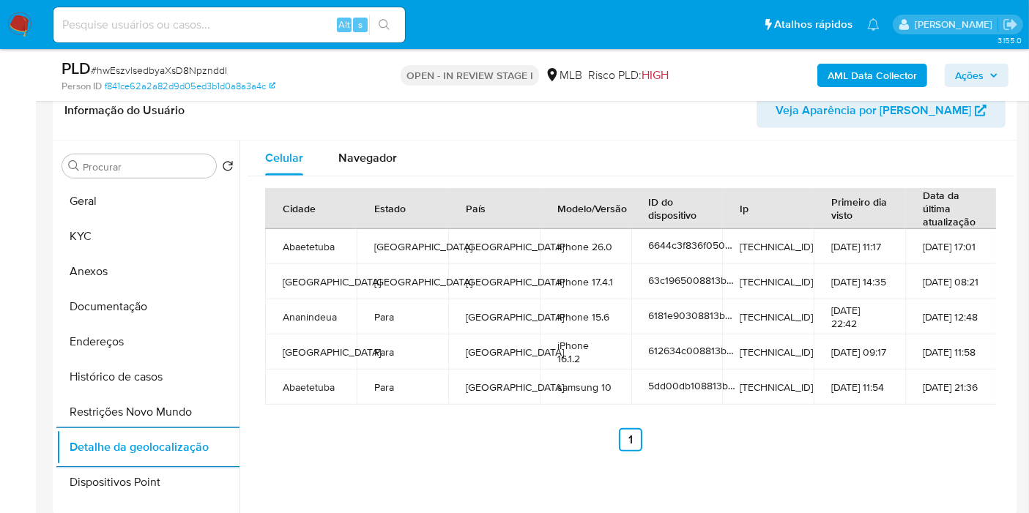
click at [169, 409] on button "Restrições Novo Mundo" at bounding box center [147, 412] width 183 height 35
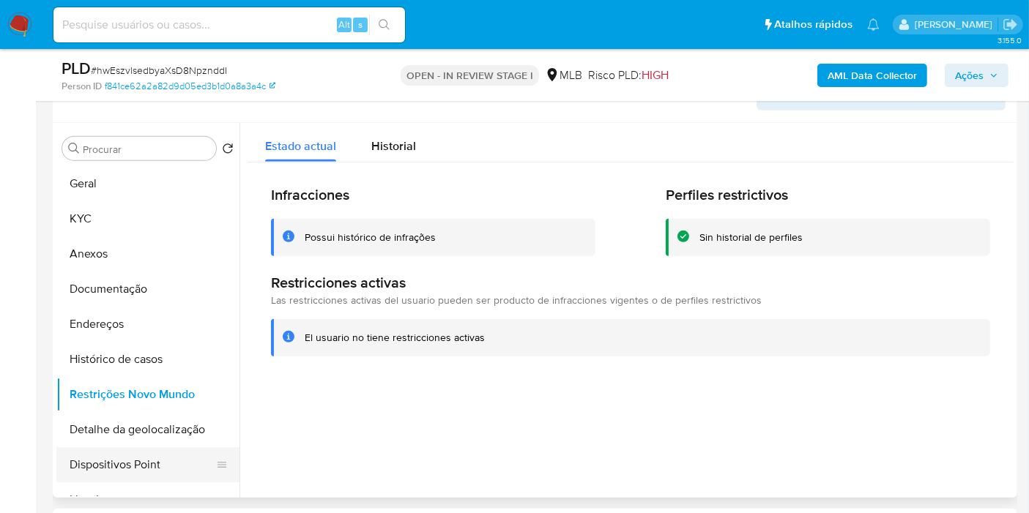
click at [174, 459] on button "Dispositivos Point" at bounding box center [141, 464] width 171 height 35
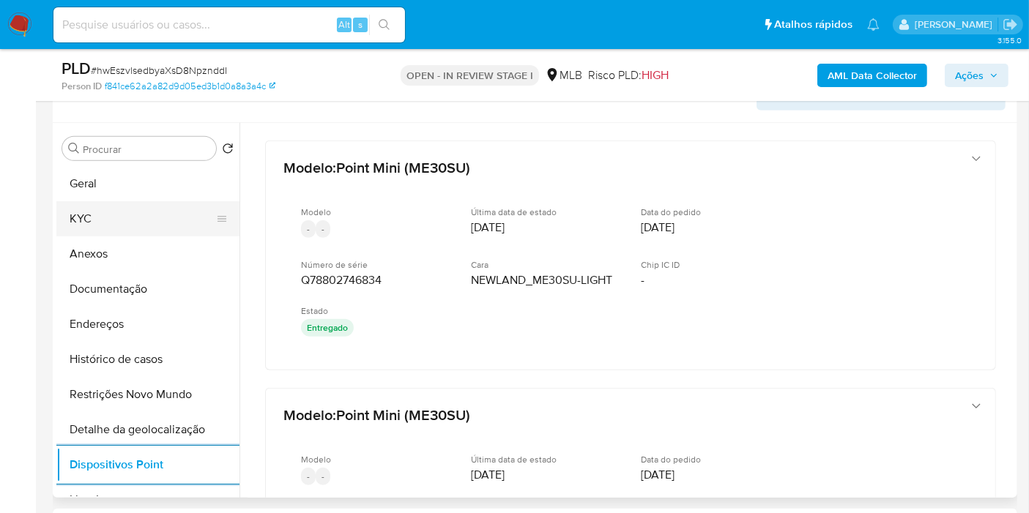
click at [142, 202] on button "KYC" at bounding box center [141, 218] width 171 height 35
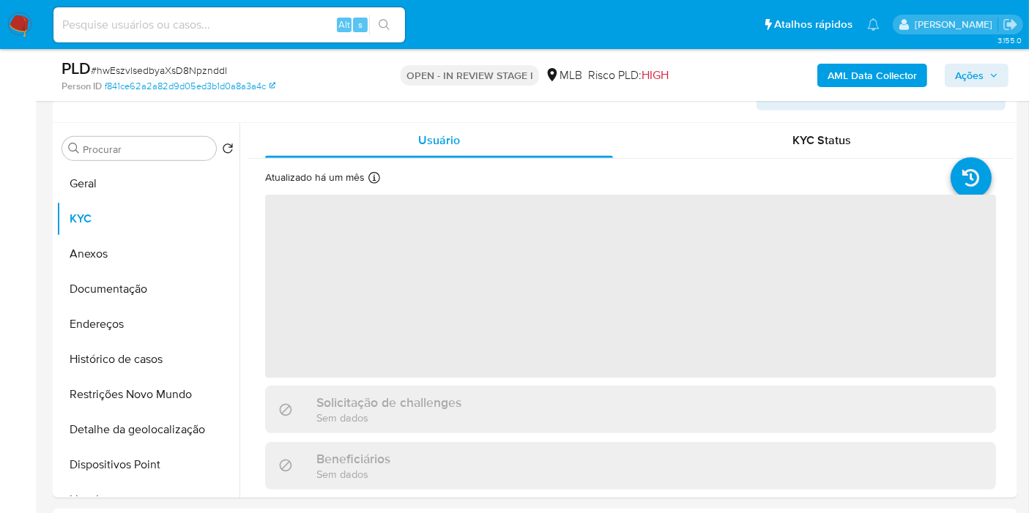
drag, startPoint x: 979, startPoint y: 76, endPoint x: 934, endPoint y: 86, distance: 45.7
click at [975, 76] on span "Ações" at bounding box center [969, 75] width 29 height 23
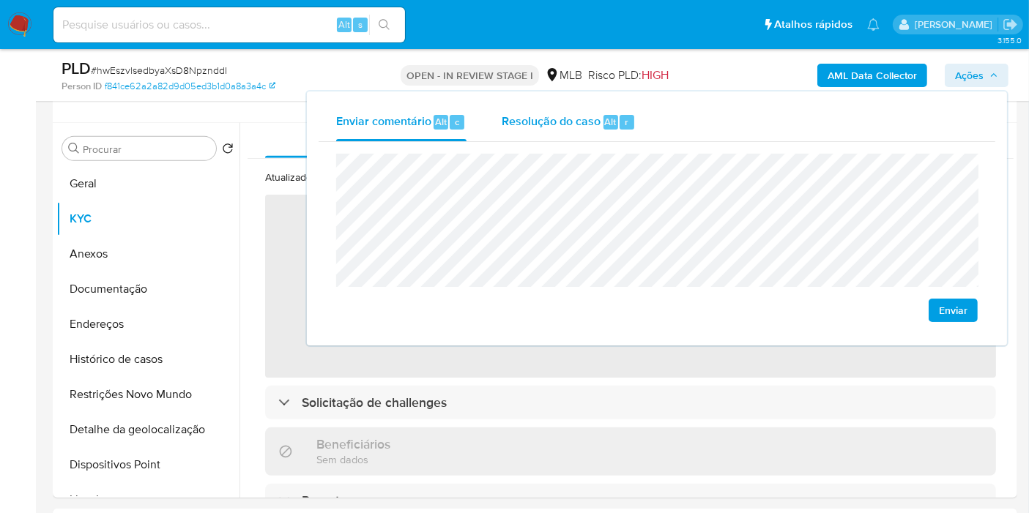
click at [559, 113] on span "Resolução do caso" at bounding box center [550, 121] width 99 height 17
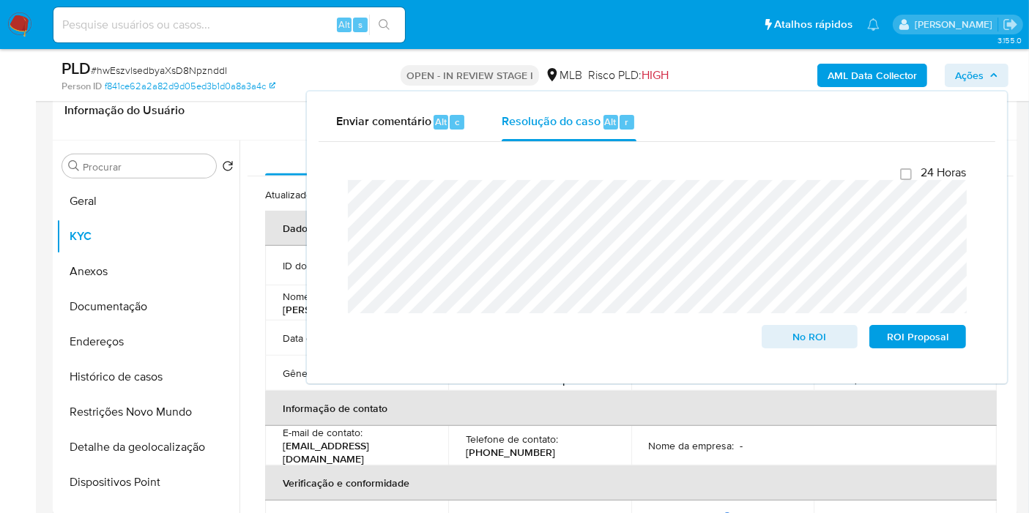
click at [836, 78] on b "AML Data Collector" at bounding box center [871, 75] width 89 height 23
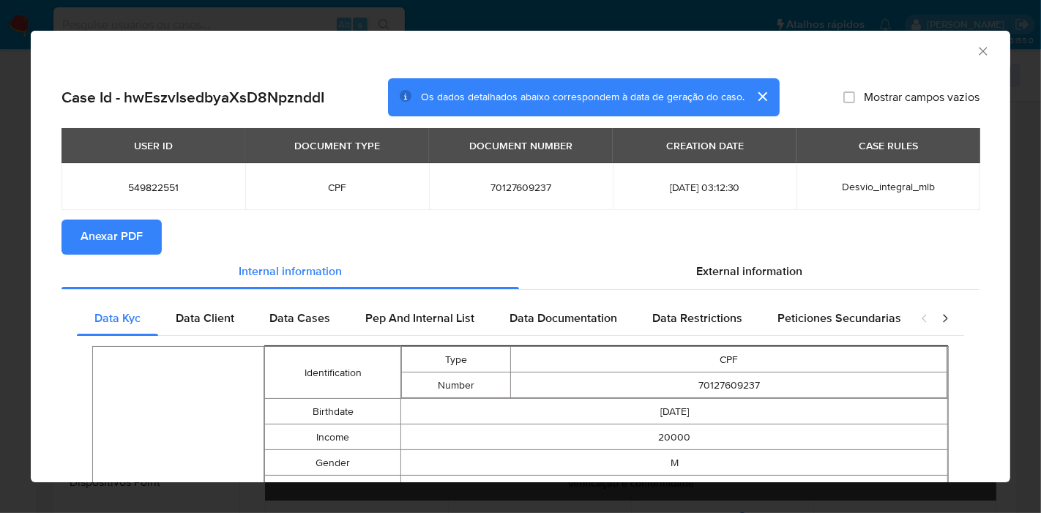
click at [92, 231] on span "Anexar PDF" at bounding box center [112, 237] width 62 height 32
click at [976, 53] on icon "Fechar a janela" at bounding box center [983, 51] width 15 height 15
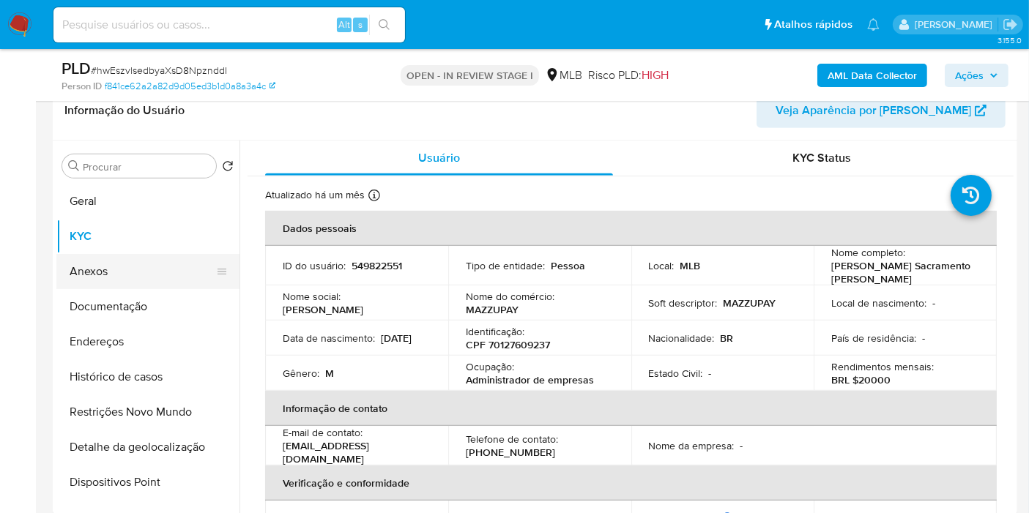
click at [141, 266] on button "Anexos" at bounding box center [141, 271] width 171 height 35
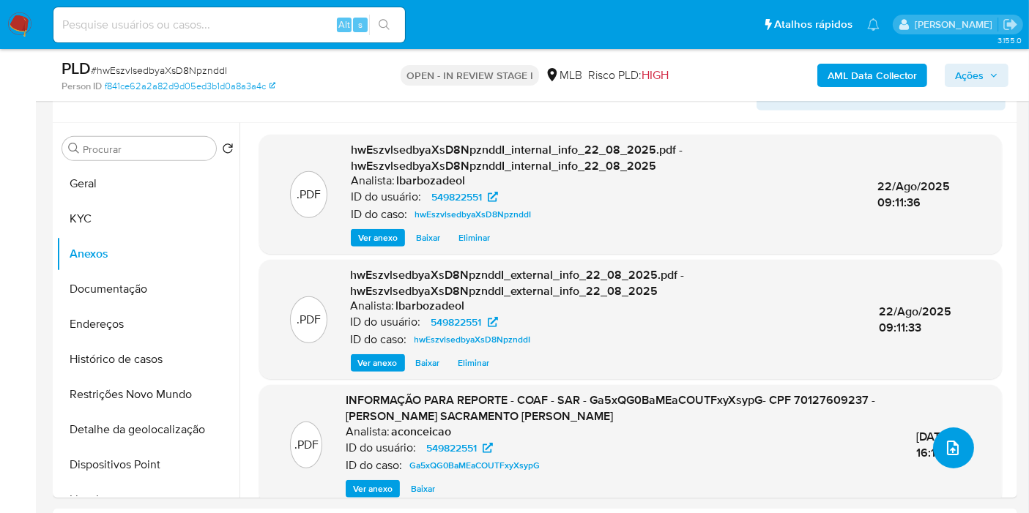
click at [944, 443] on icon "upload-file" at bounding box center [953, 448] width 18 height 18
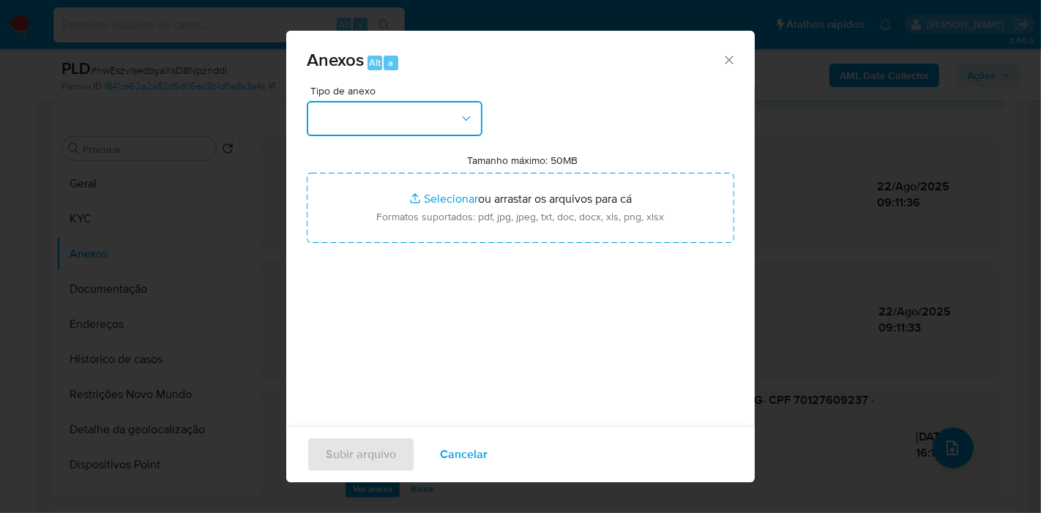
click at [454, 119] on button "button" at bounding box center [395, 118] width 176 height 35
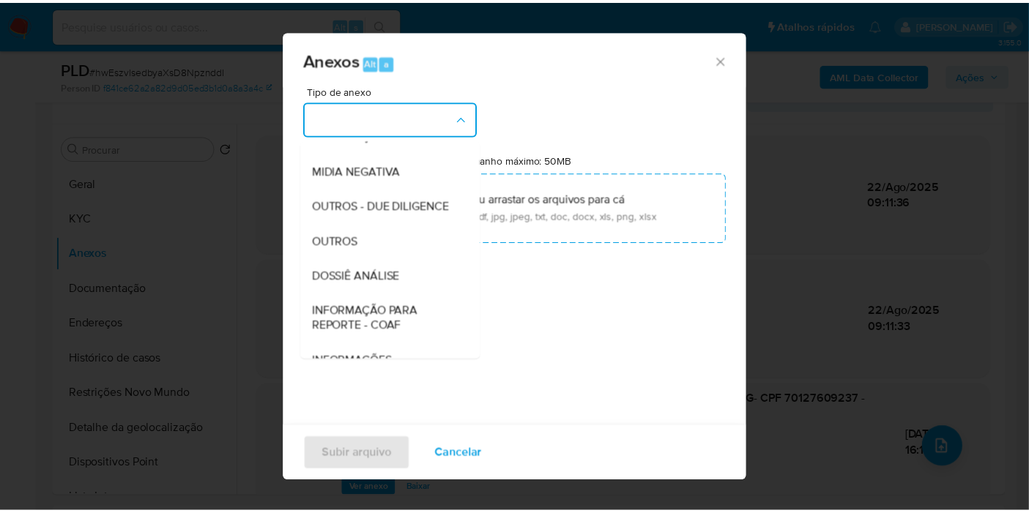
scroll to position [225, 0]
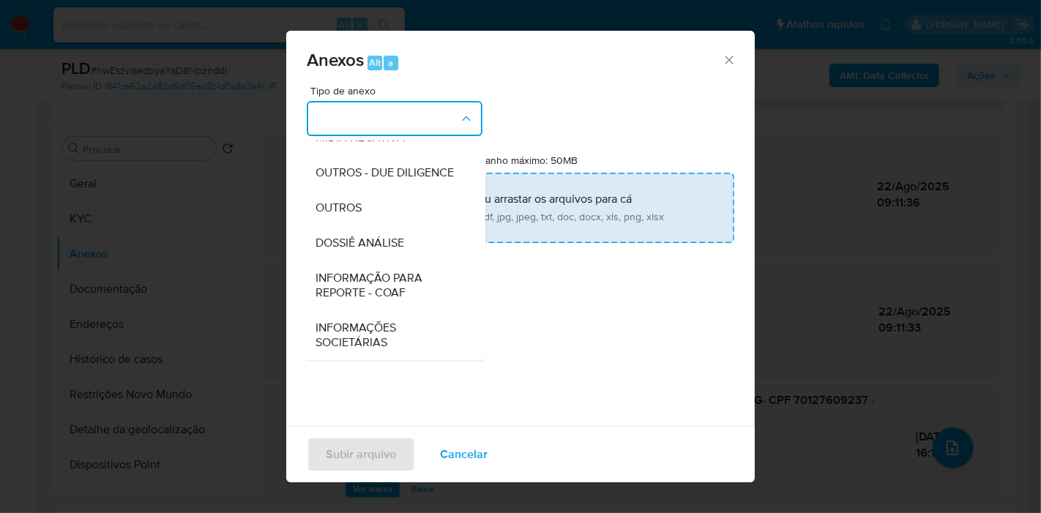
click at [373, 239] on span "DOSSIÊ ANÁLISE" at bounding box center [360, 243] width 89 height 15
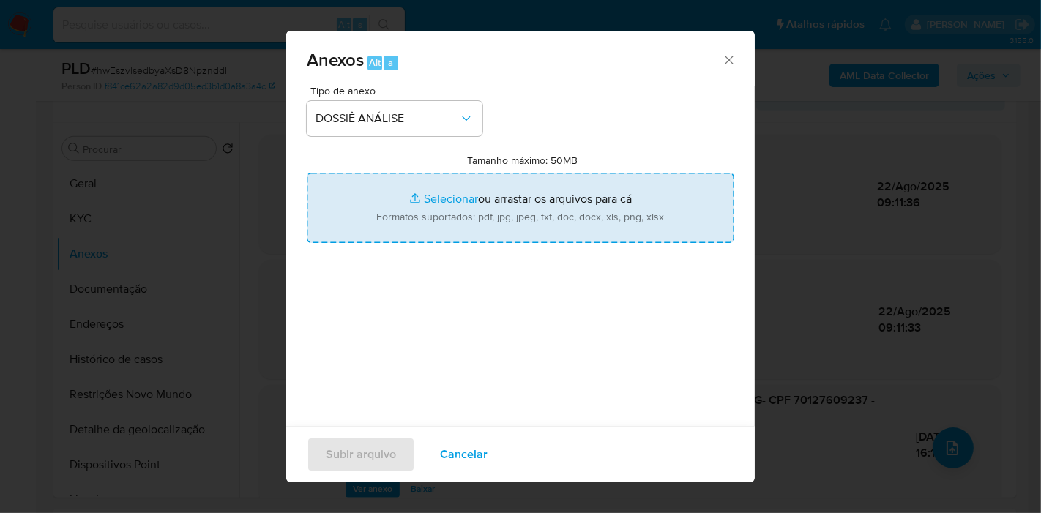
click at [389, 195] on input "Tamanho máximo: 50MB Selecionar arquivos" at bounding box center [521, 208] width 428 height 70
type input "C:\fakepath\2° SAR - XXXX - CPF 70127609237 - TONY ANDERSON SACRAMENTO BARBOSA.…"
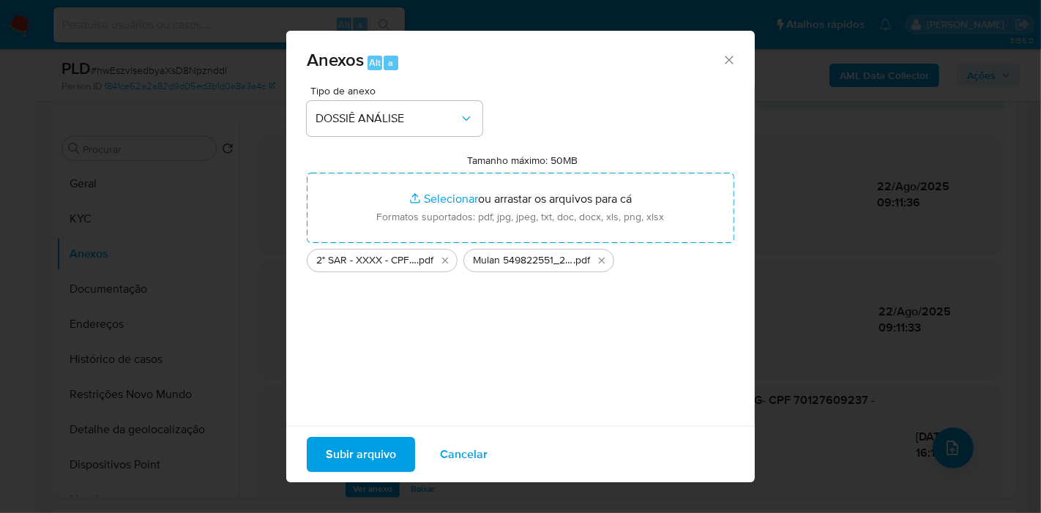
click at [359, 480] on div "Subir arquivo Cancelar" at bounding box center [520, 454] width 469 height 56
click at [362, 456] on span "Subir arquivo" at bounding box center [361, 455] width 70 height 32
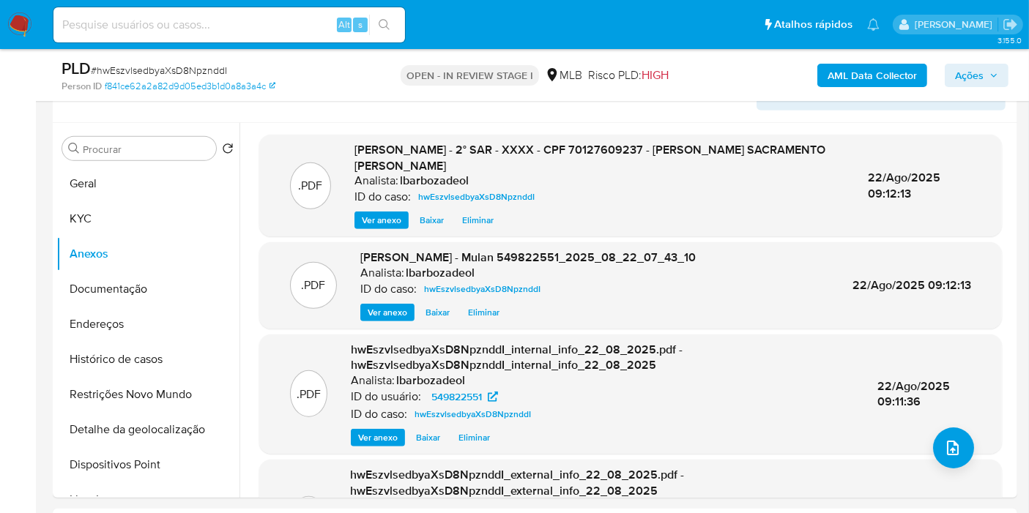
click at [980, 74] on span "Ações" at bounding box center [969, 75] width 29 height 23
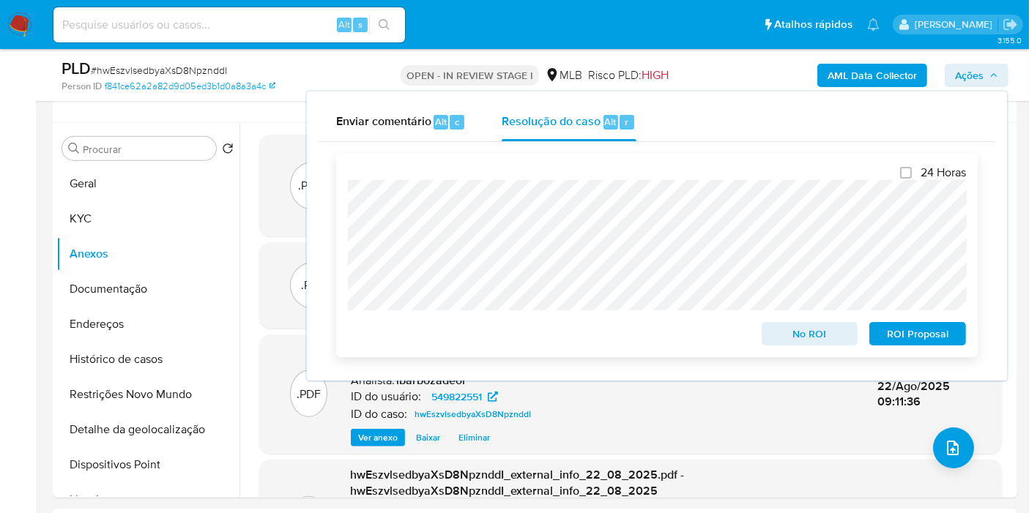
click at [889, 329] on span "ROI Proposal" at bounding box center [917, 334] width 76 height 20
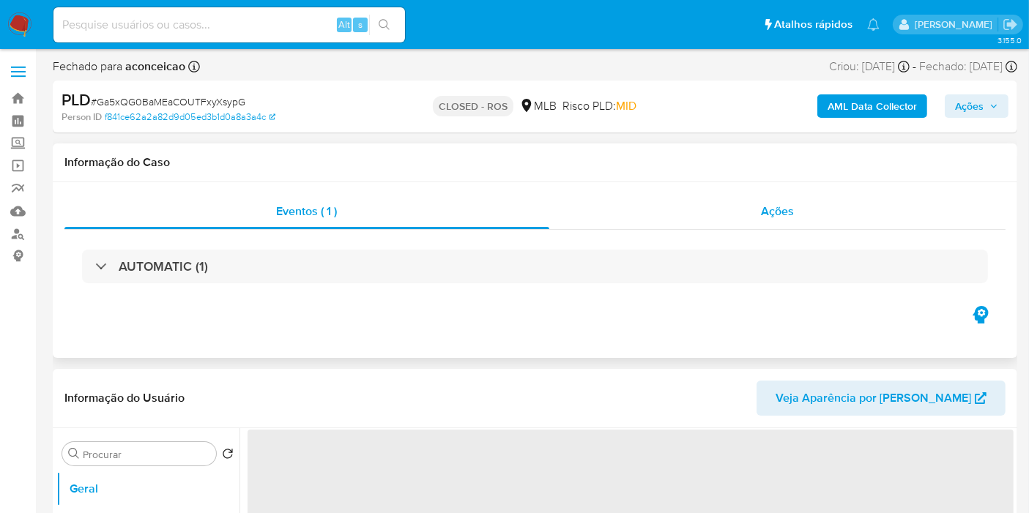
click at [693, 220] on div "Ações" at bounding box center [777, 211] width 457 height 35
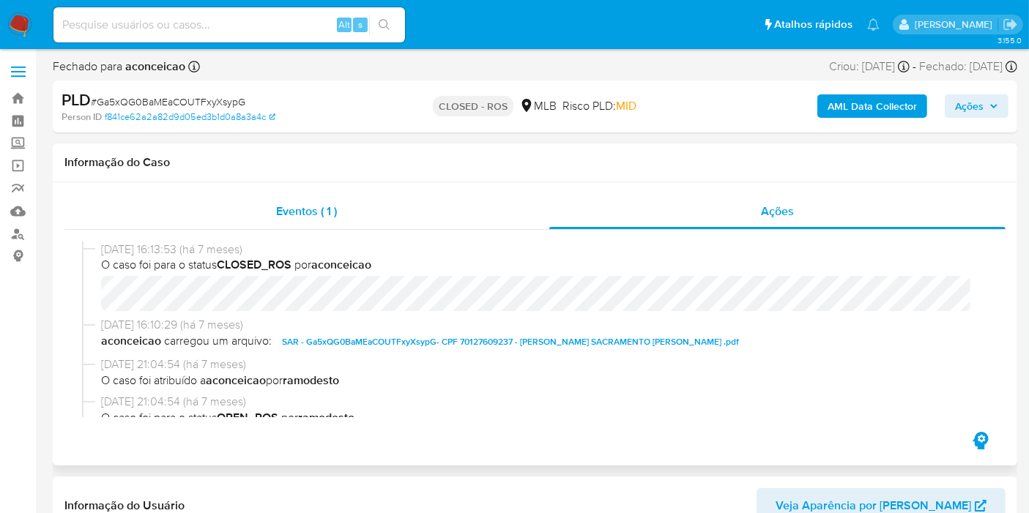
select select "10"
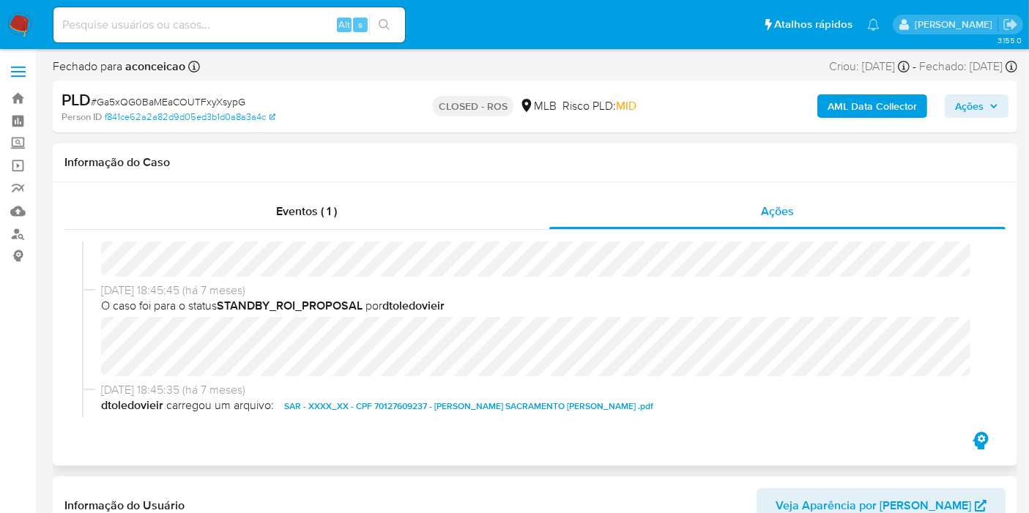
scroll to position [827, 0]
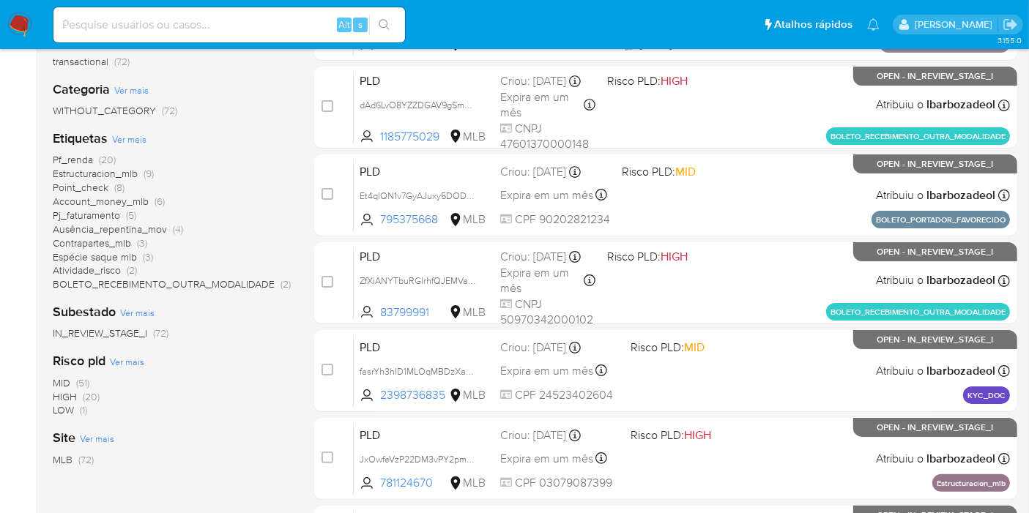
scroll to position [244, 0]
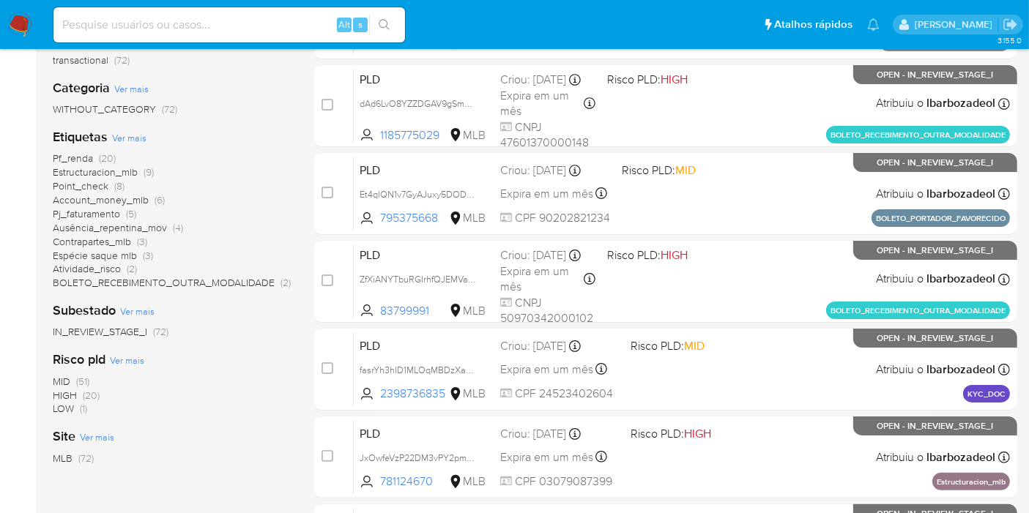
click at [108, 256] on span "Espécie saque mlb" at bounding box center [95, 255] width 84 height 15
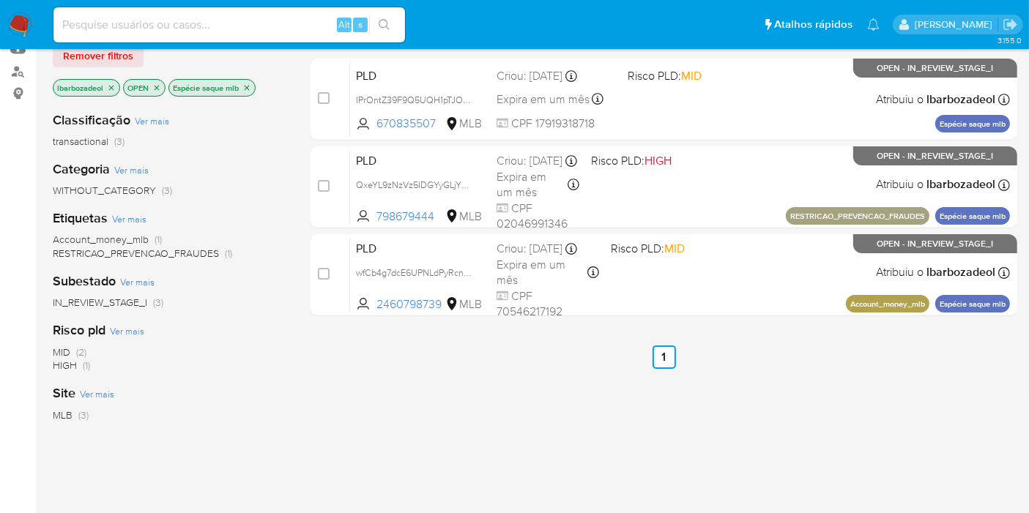
scroll to position [81, 0]
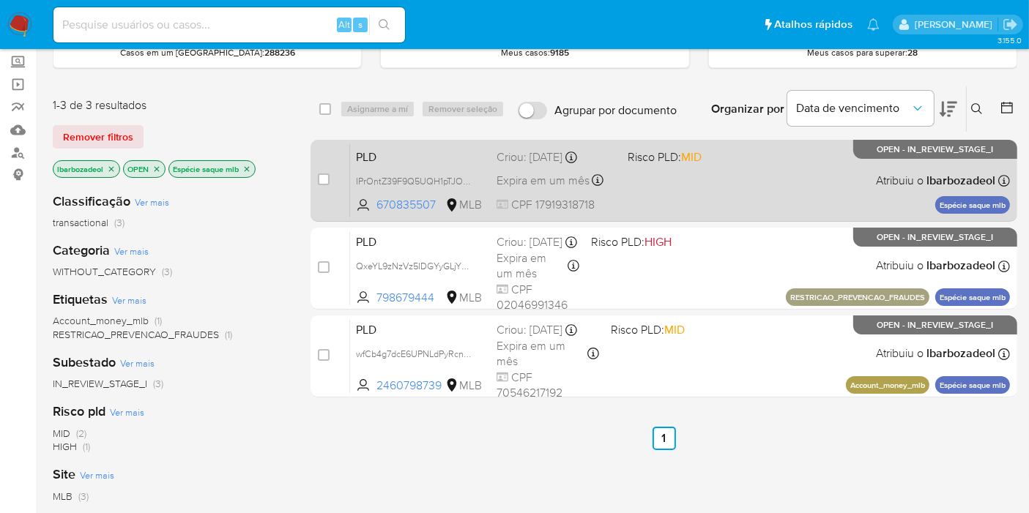
click at [692, 201] on div "PLD IPrOntZ39F9Q5UQH1pTJOKhc 670835507 MLB Risco PLD: MID Criou: 12/08/2025 Cri…" at bounding box center [680, 180] width 660 height 74
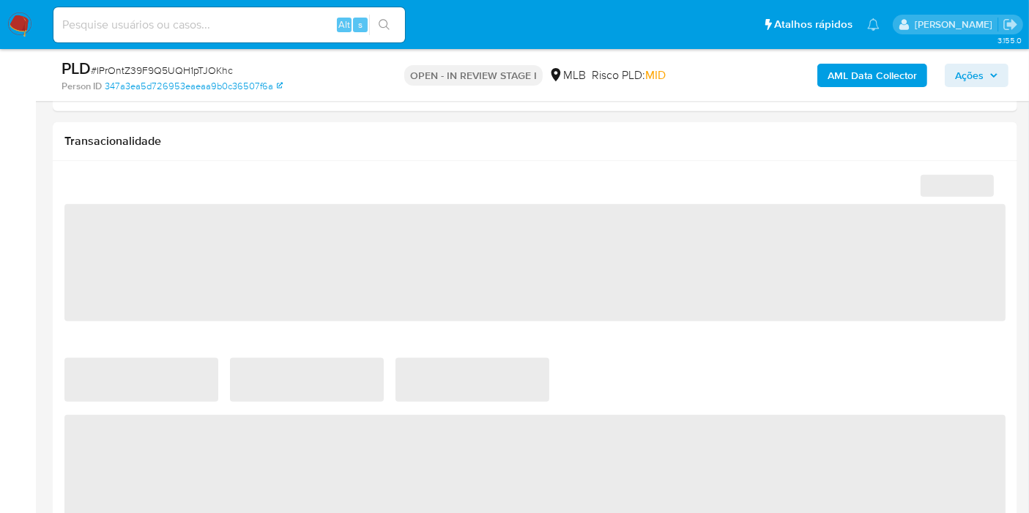
select select "10"
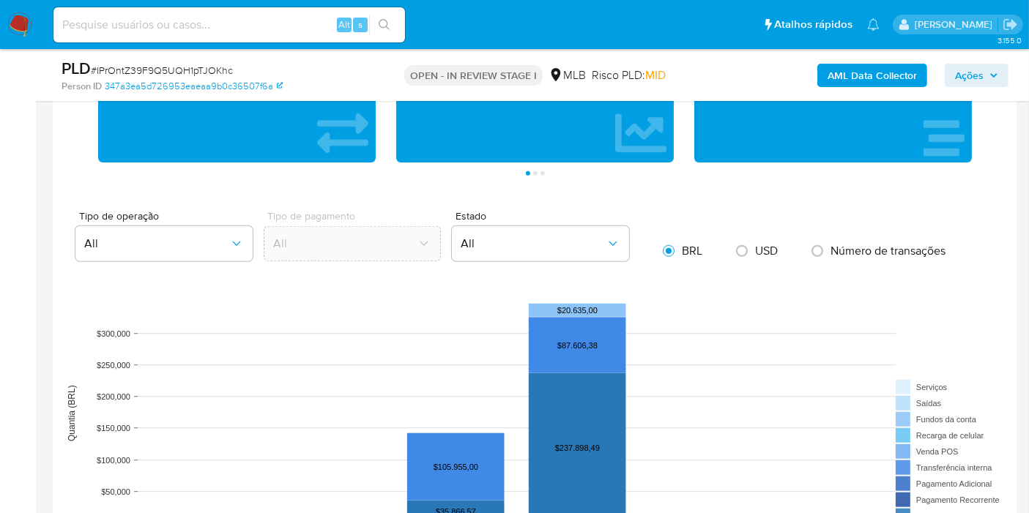
scroll to position [1545, 0]
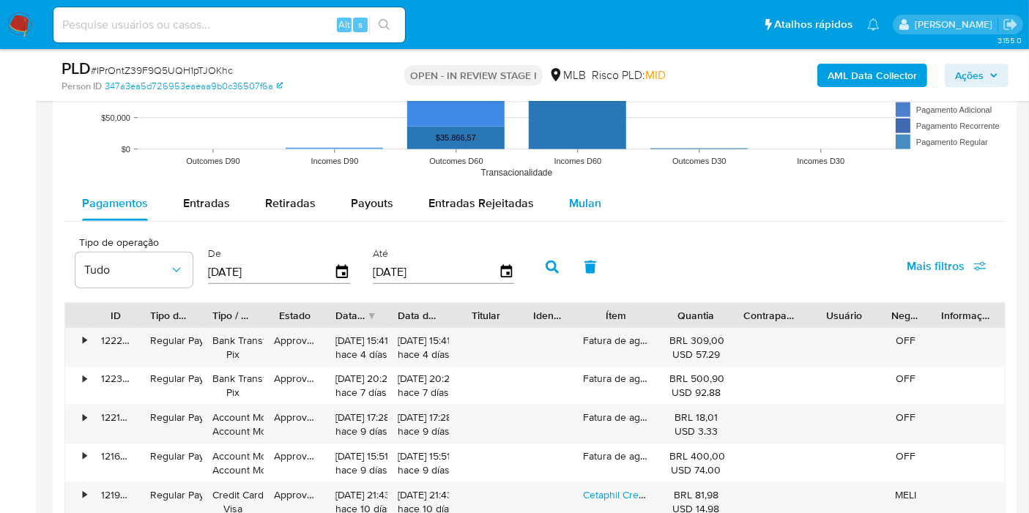
click at [608, 209] on button "Mulan" at bounding box center [584, 203] width 67 height 35
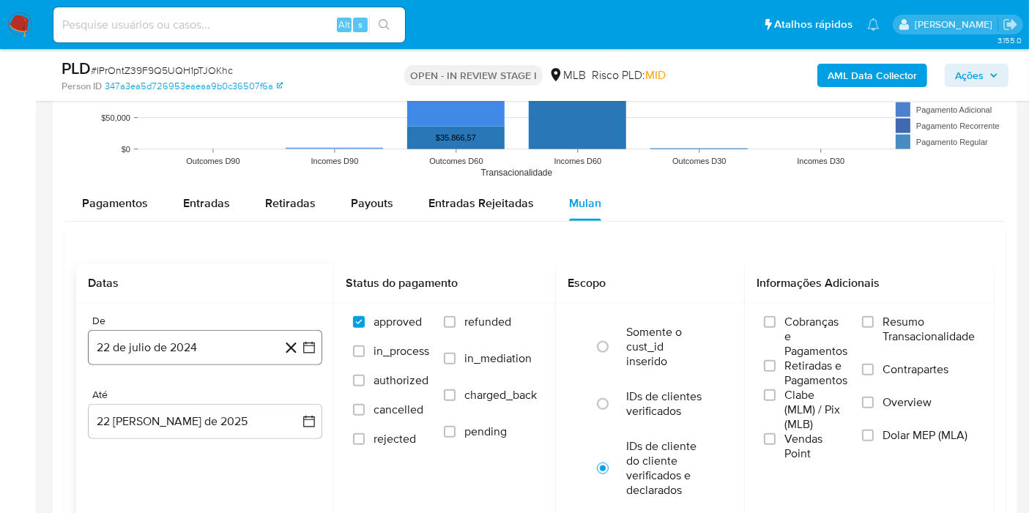
click at [215, 336] on button "22 de julio de 2024" at bounding box center [205, 347] width 234 height 35
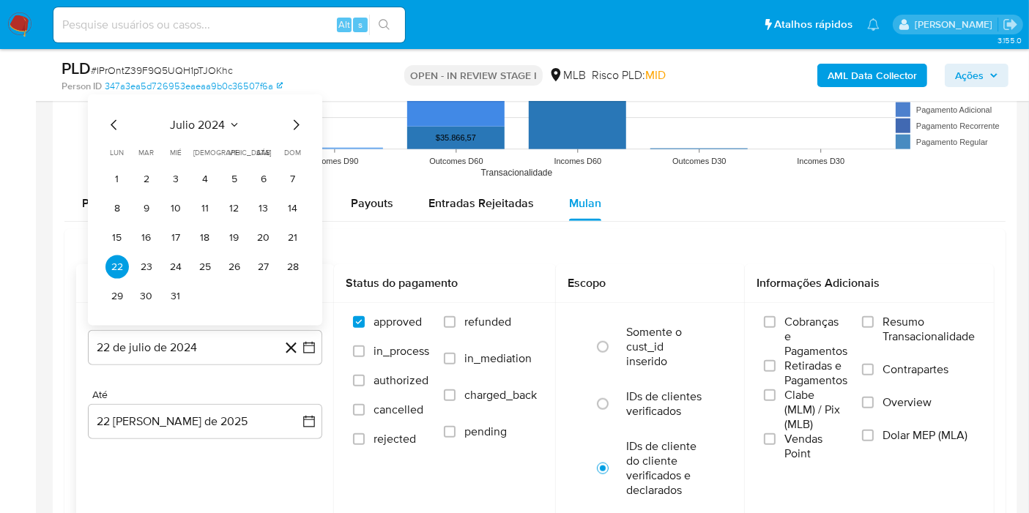
click at [223, 122] on span "julio 2024" at bounding box center [198, 125] width 55 height 15
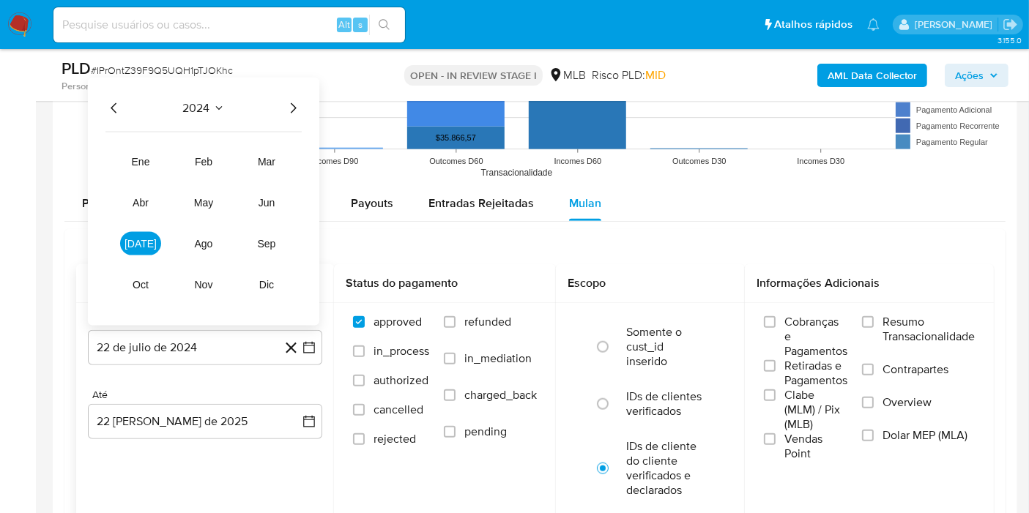
click at [291, 103] on icon "Año siguiente" at bounding box center [293, 109] width 18 height 18
click at [142, 238] on span "[DATE]" at bounding box center [140, 244] width 32 height 12
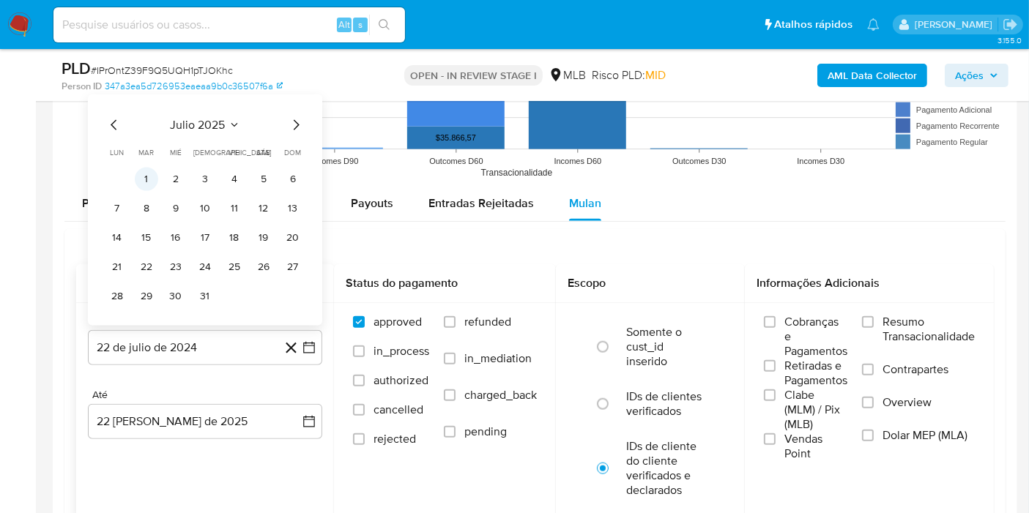
click at [149, 168] on button "1" at bounding box center [146, 179] width 23 height 23
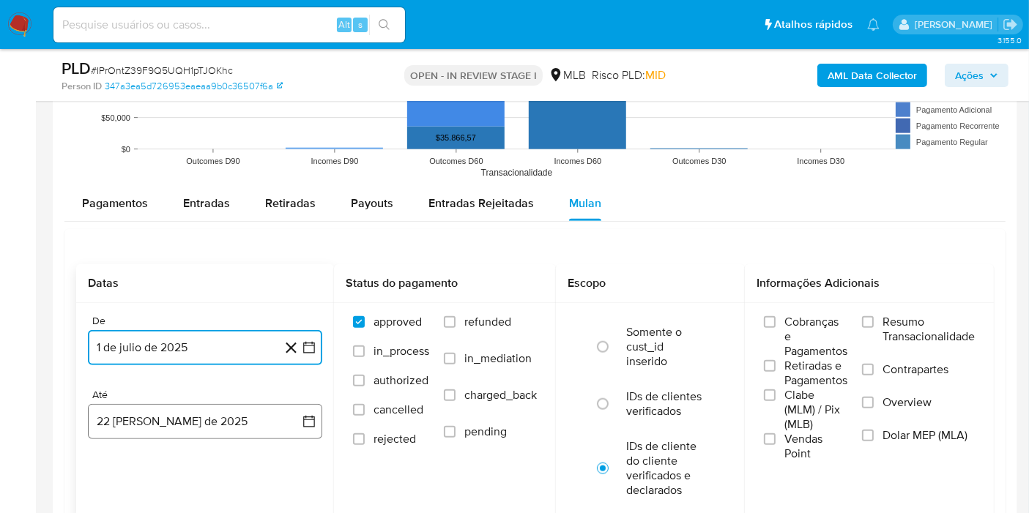
click at [196, 417] on button "22 [PERSON_NAME] de 2025" at bounding box center [205, 421] width 234 height 35
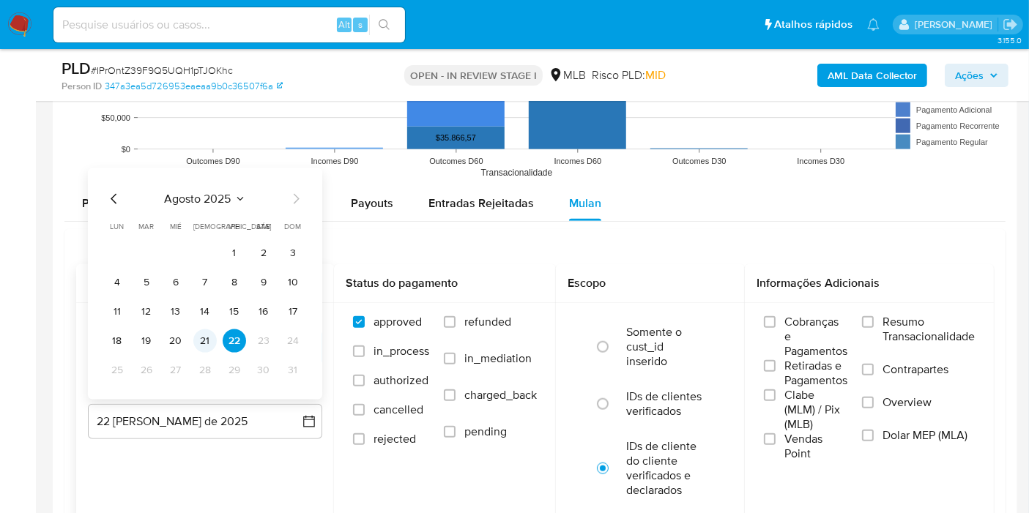
click at [203, 343] on button "21" at bounding box center [204, 340] width 23 height 23
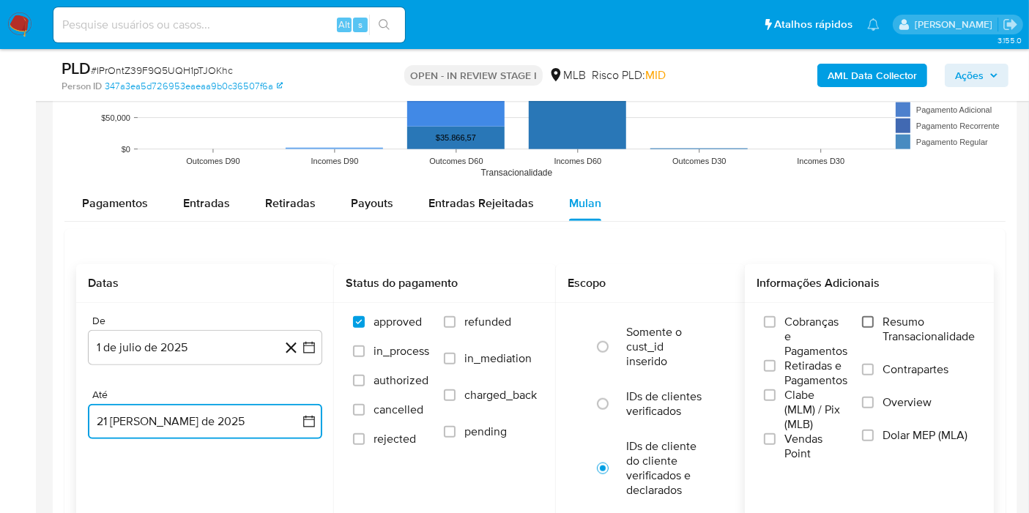
click at [867, 319] on input "Resumo Transacionalidade" at bounding box center [868, 322] width 12 height 12
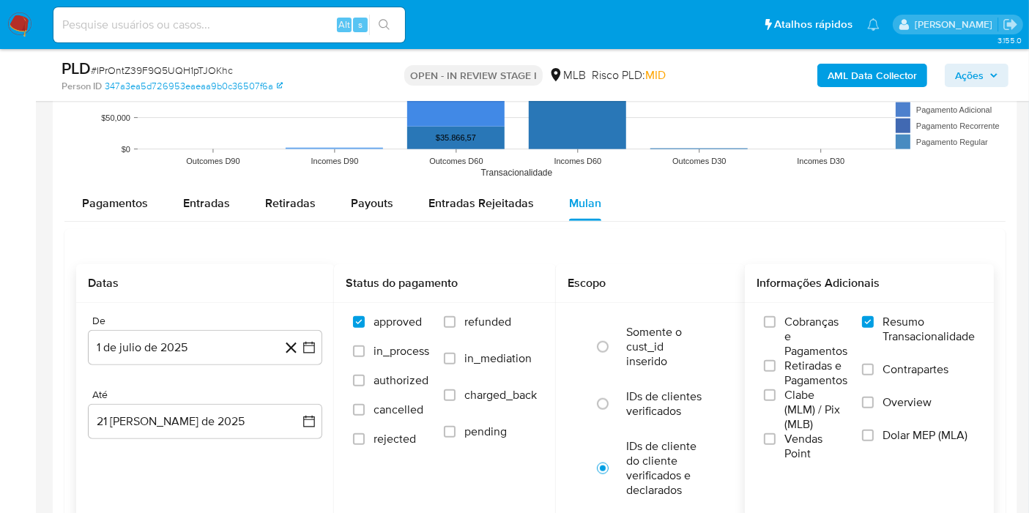
scroll to position [1627, 0]
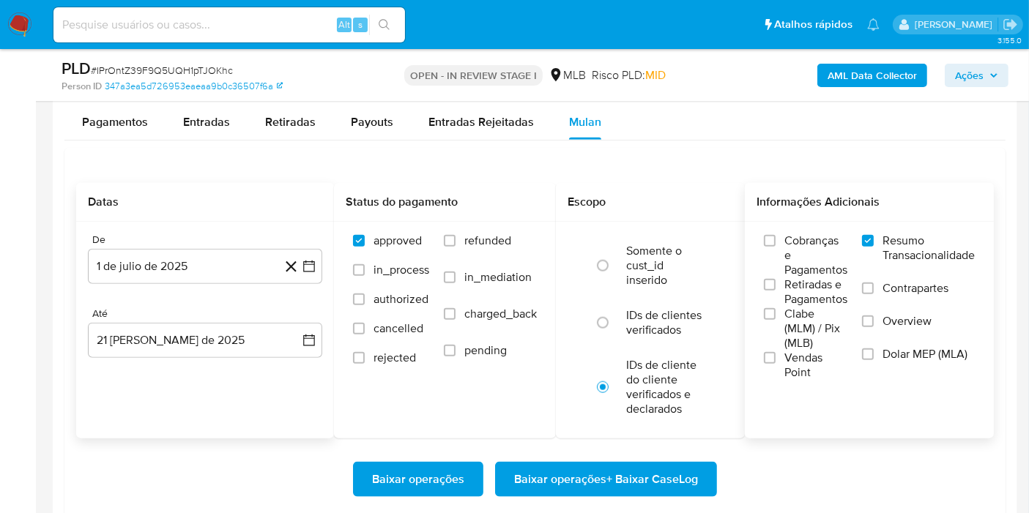
click at [693, 482] on span "Baixar operações + Baixar CaseLog" at bounding box center [606, 479] width 184 height 32
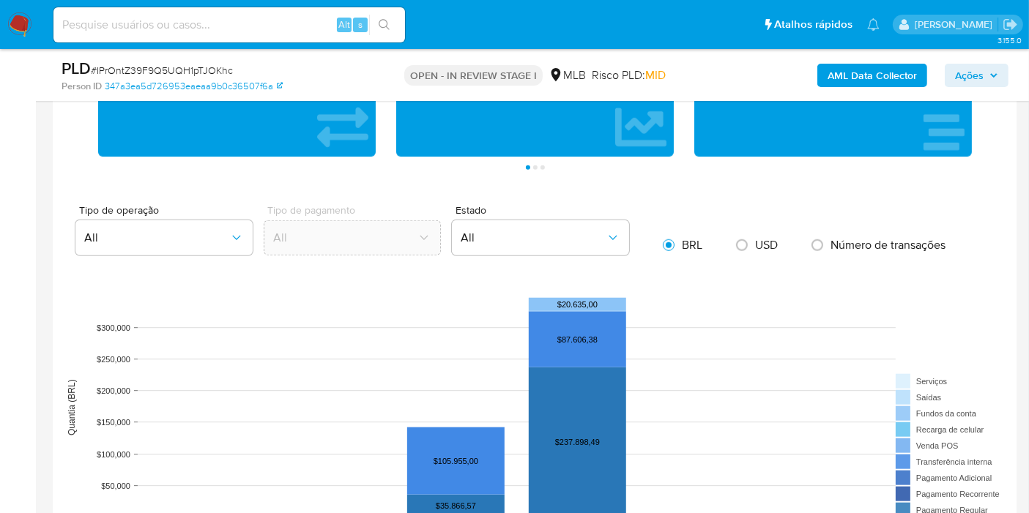
scroll to position [128, 0]
